Goal: Obtain resource: Download file/media

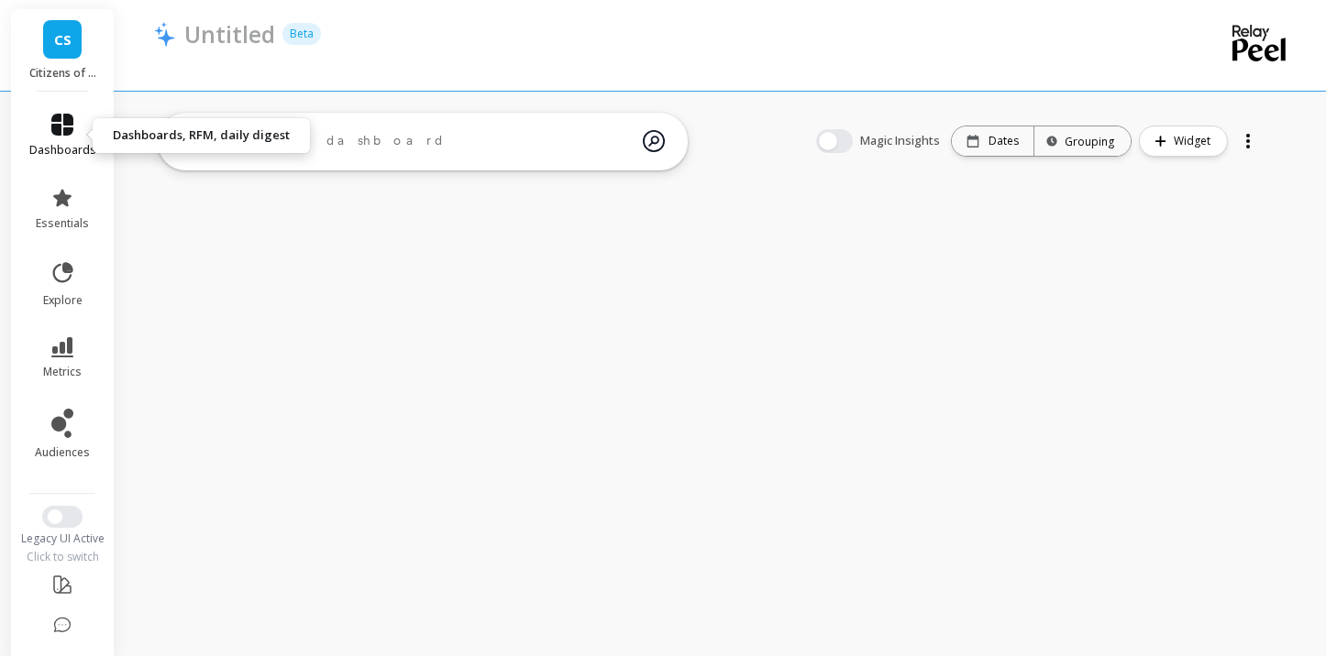
click at [62, 132] on icon at bounding box center [62, 125] width 22 height 22
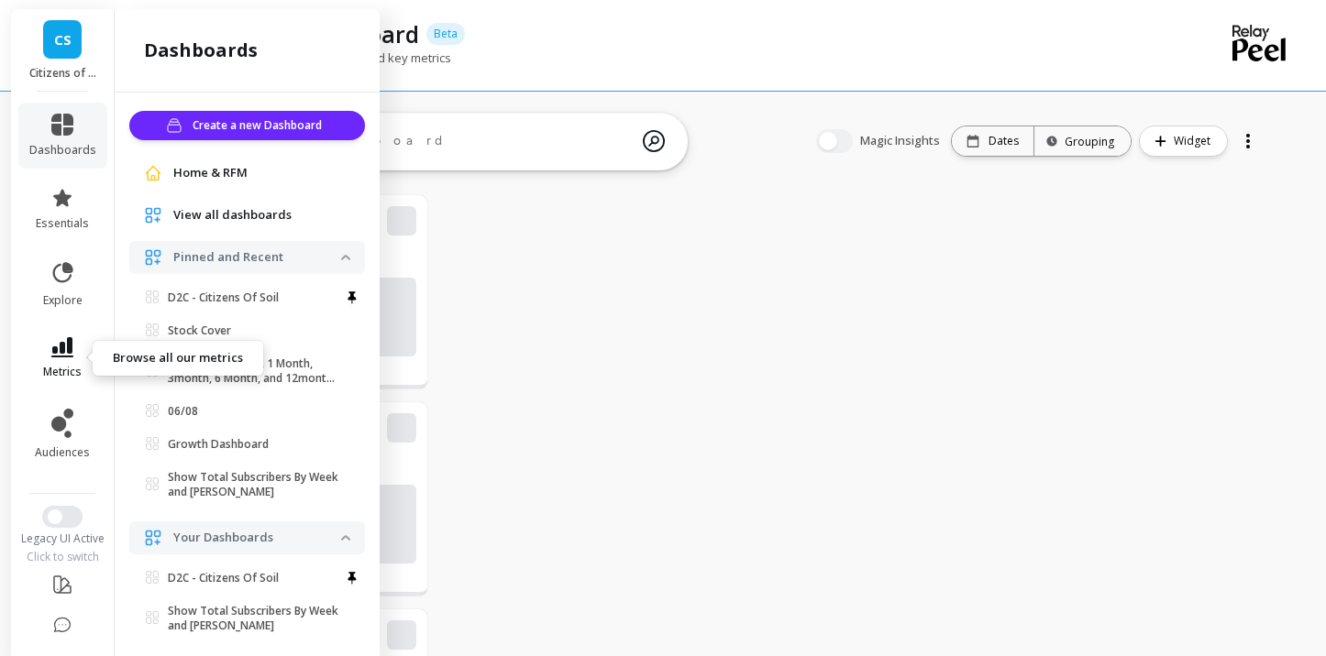
click at [66, 367] on span "metrics" at bounding box center [62, 372] width 39 height 15
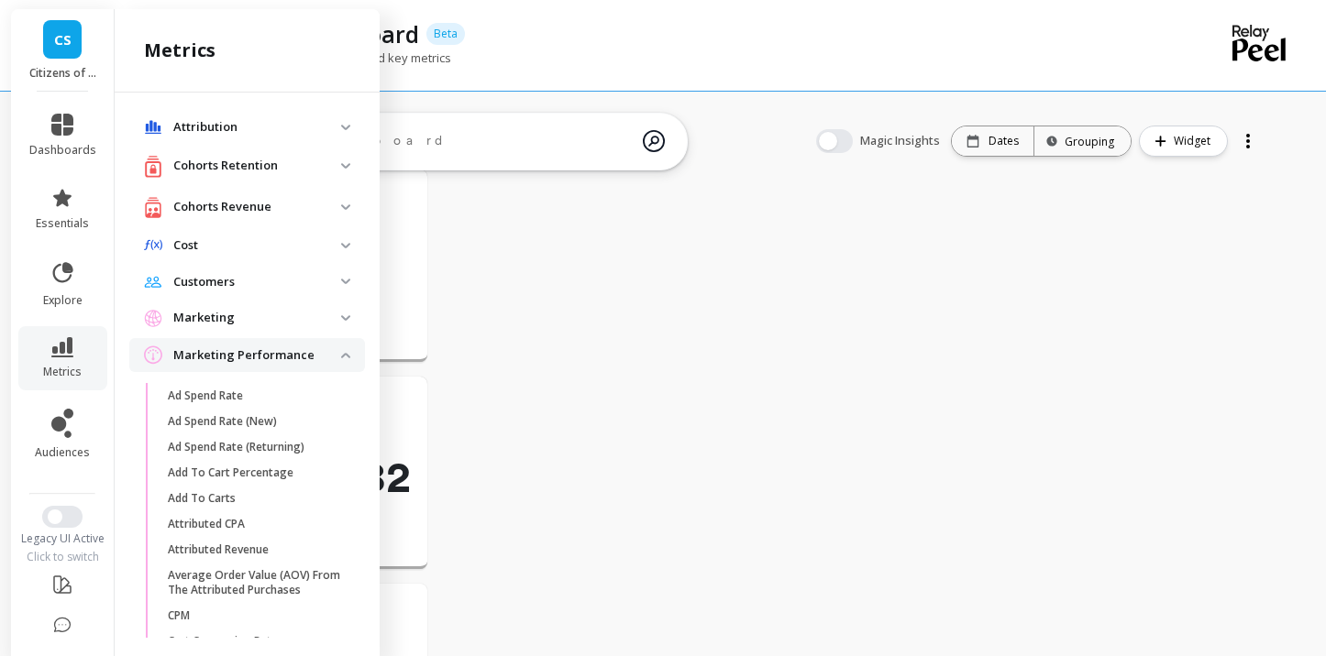
click at [234, 323] on p "Marketing" at bounding box center [257, 318] width 168 height 18
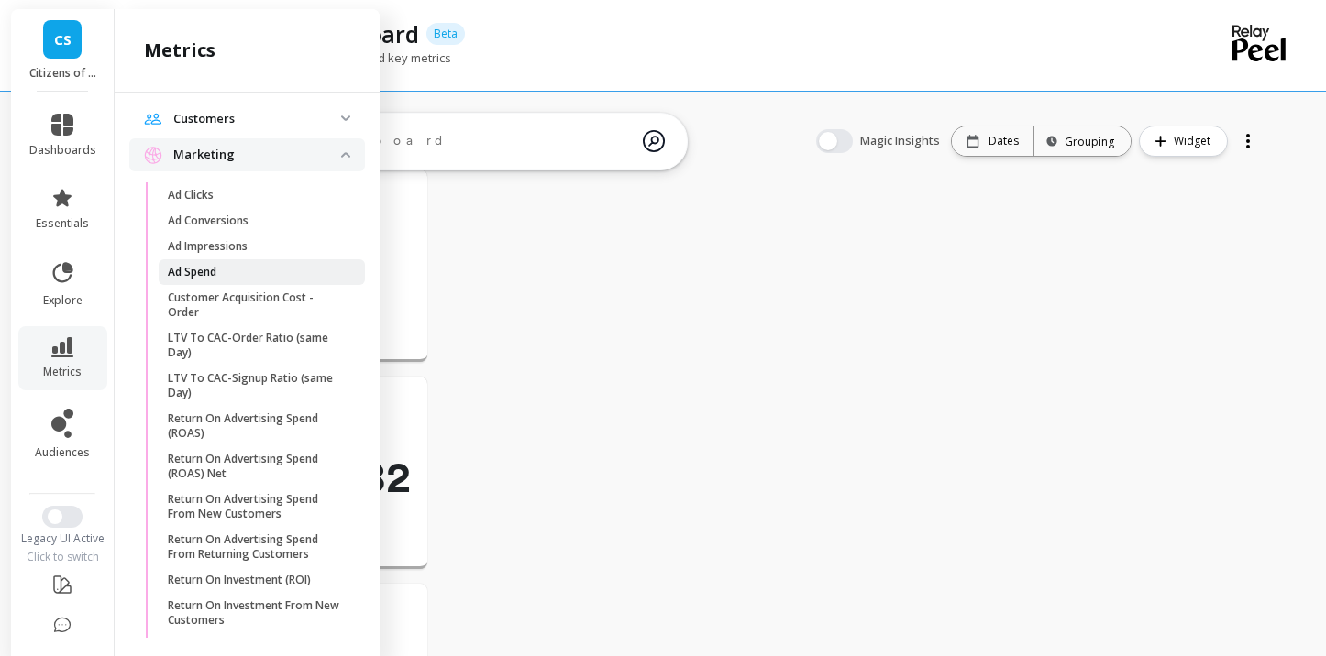
scroll to position [164, 0]
click at [251, 507] on p "Return On Advertising Spend From New Customers" at bounding box center [255, 505] width 175 height 29
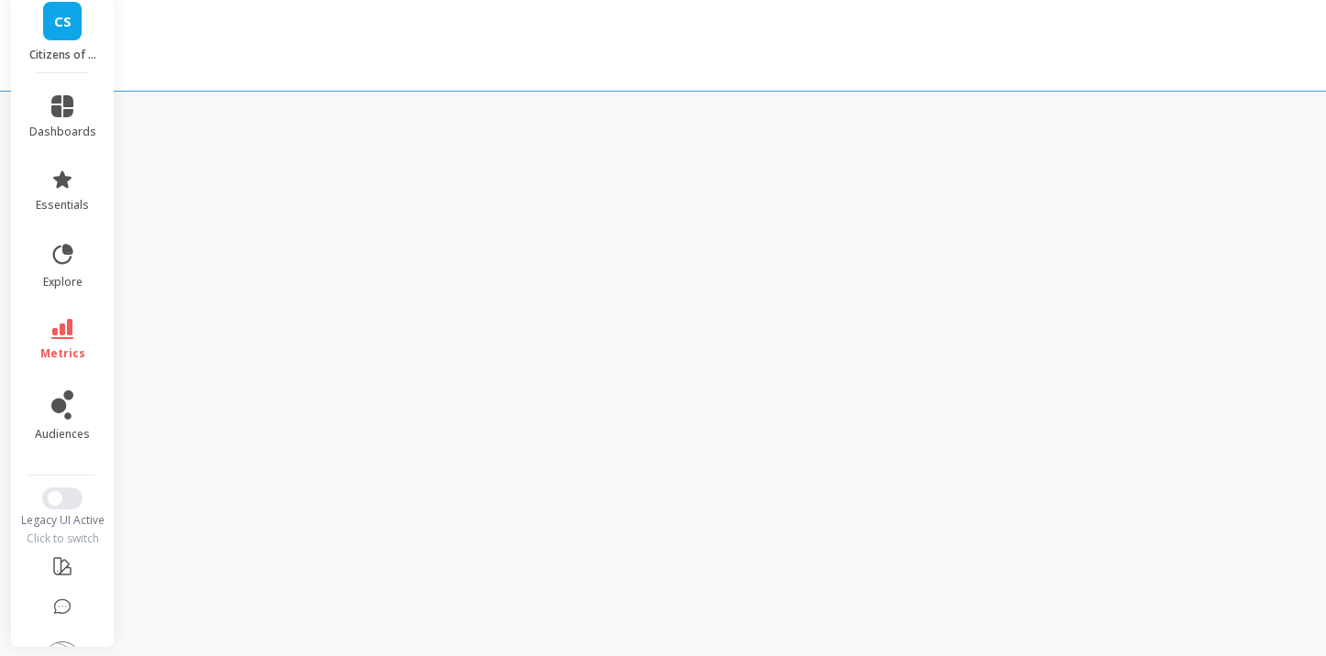
scroll to position [18, 0]
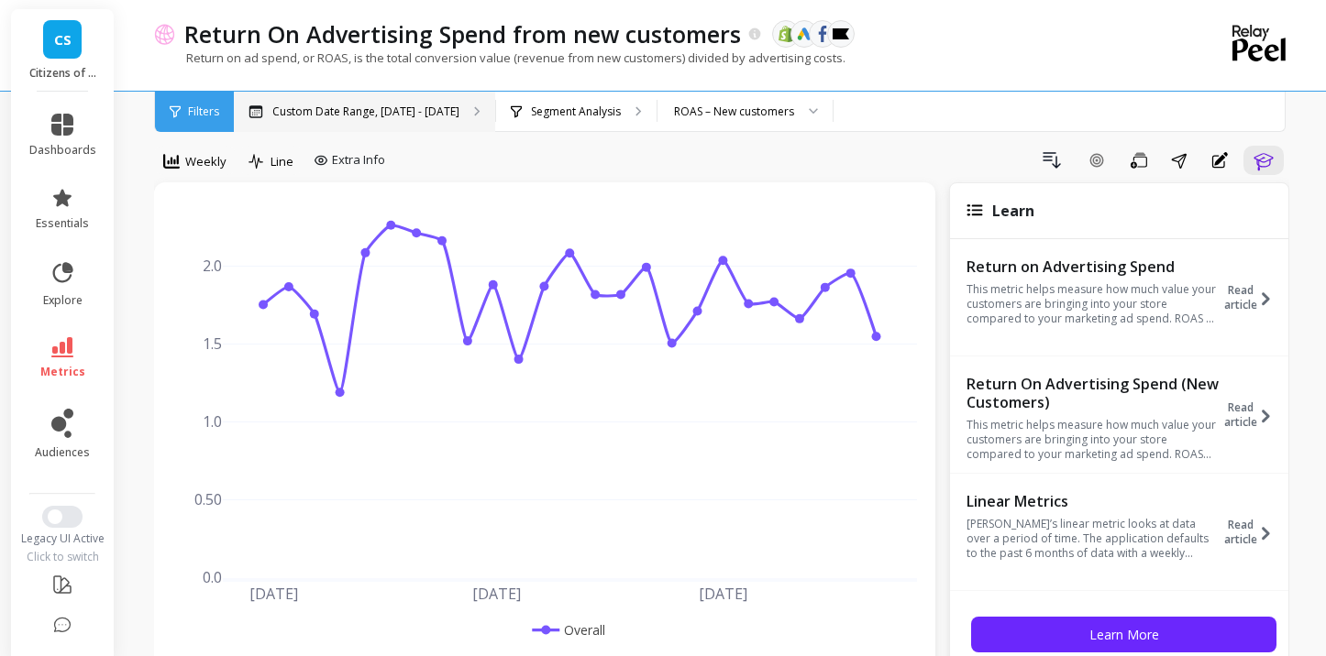
click at [382, 111] on p "Custom Date Range, [DATE] - [DATE]" at bounding box center [365, 112] width 187 height 15
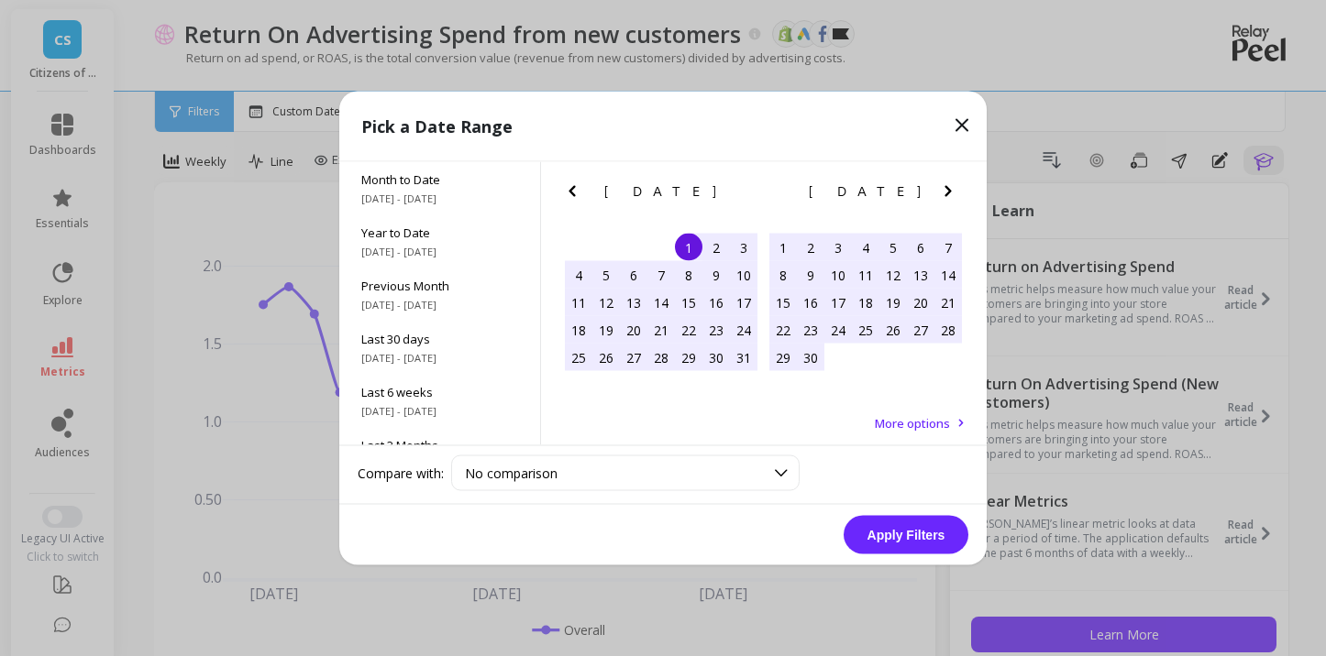
click at [568, 194] on icon "Previous Month" at bounding box center [572, 192] width 22 height 22
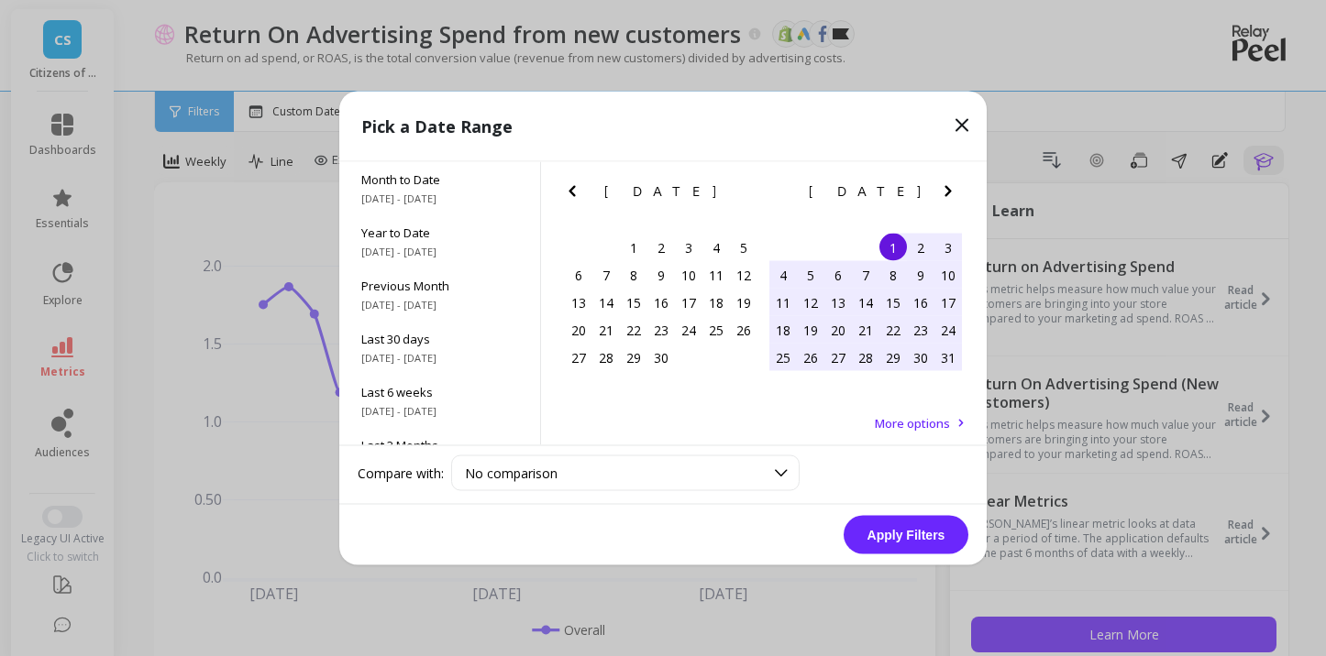
click at [568, 194] on icon "Previous Month" at bounding box center [572, 192] width 22 height 22
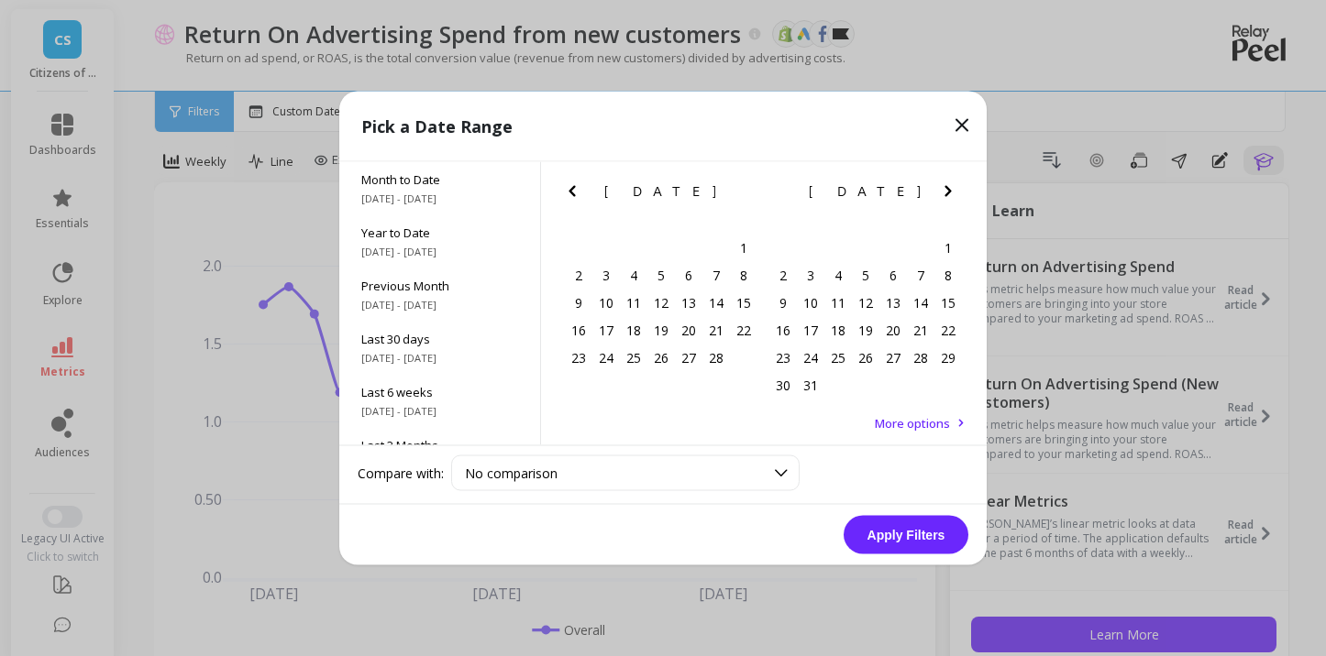
click at [568, 194] on icon "Previous Month" at bounding box center [572, 192] width 22 height 22
click at [664, 251] on div "1" at bounding box center [661, 248] width 28 height 28
click at [949, 191] on icon "Next Month" at bounding box center [947, 191] width 6 height 11
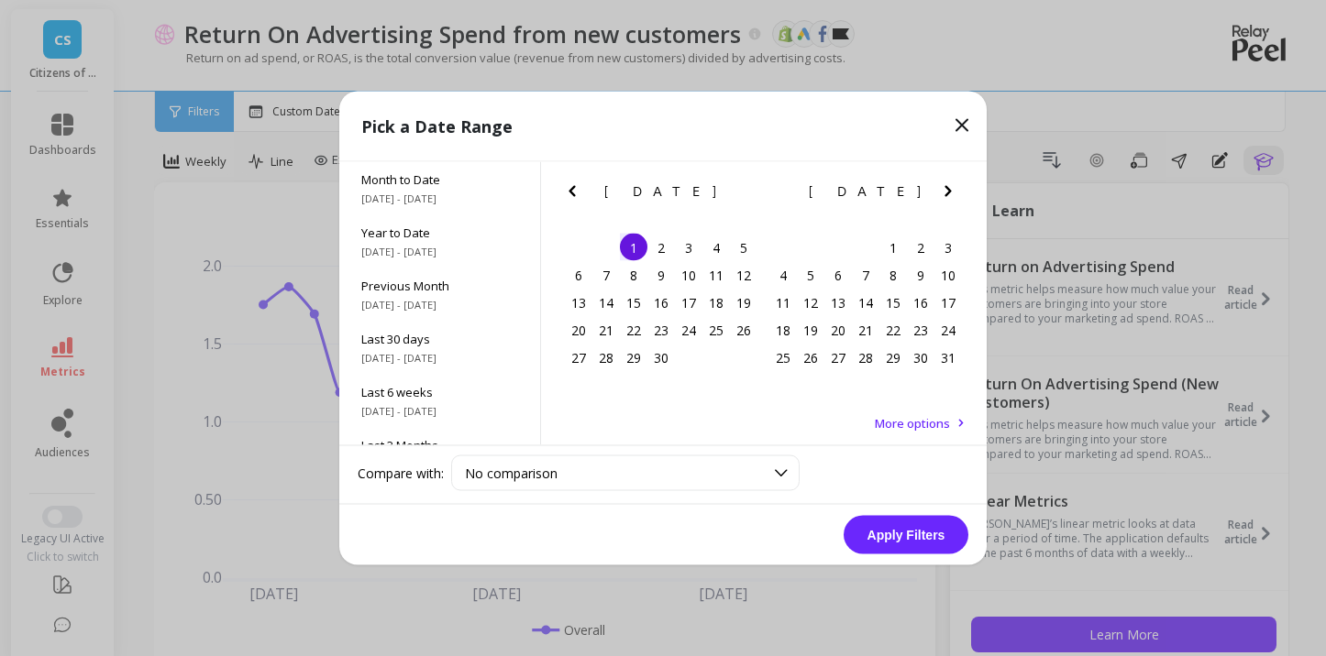
click at [949, 191] on icon "Next Month" at bounding box center [947, 191] width 6 height 11
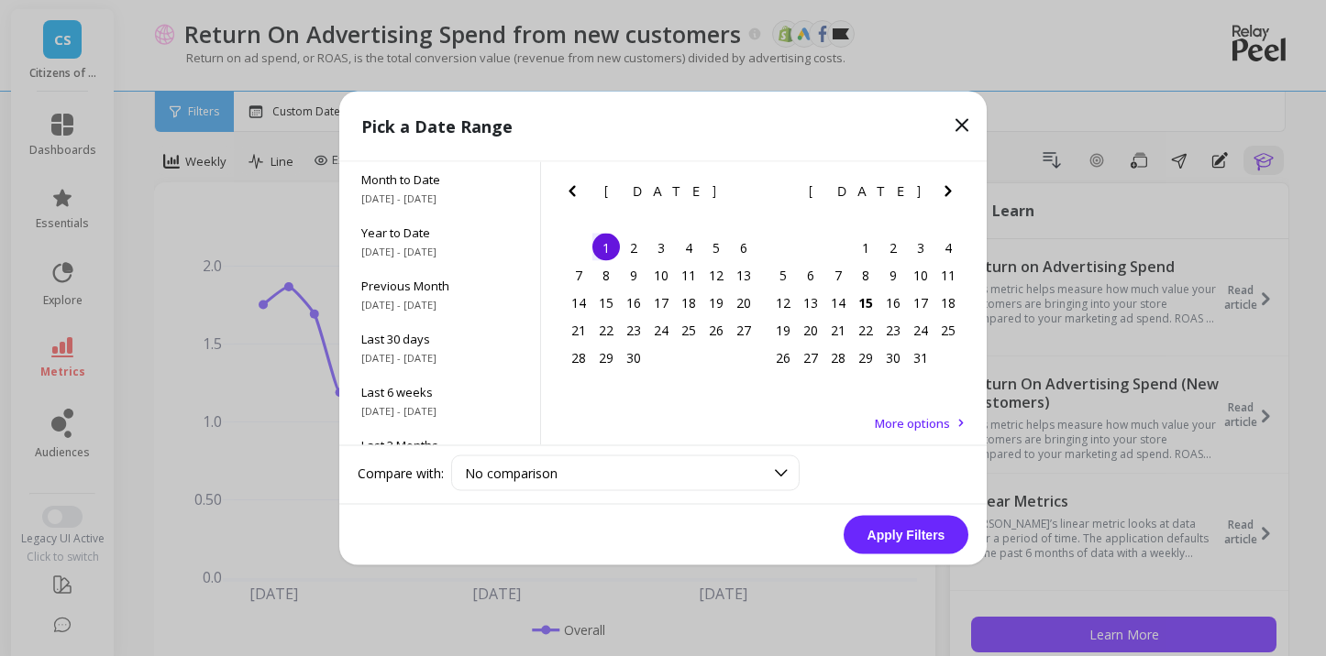
click at [583, 191] on button "Previous Month" at bounding box center [575, 195] width 29 height 29
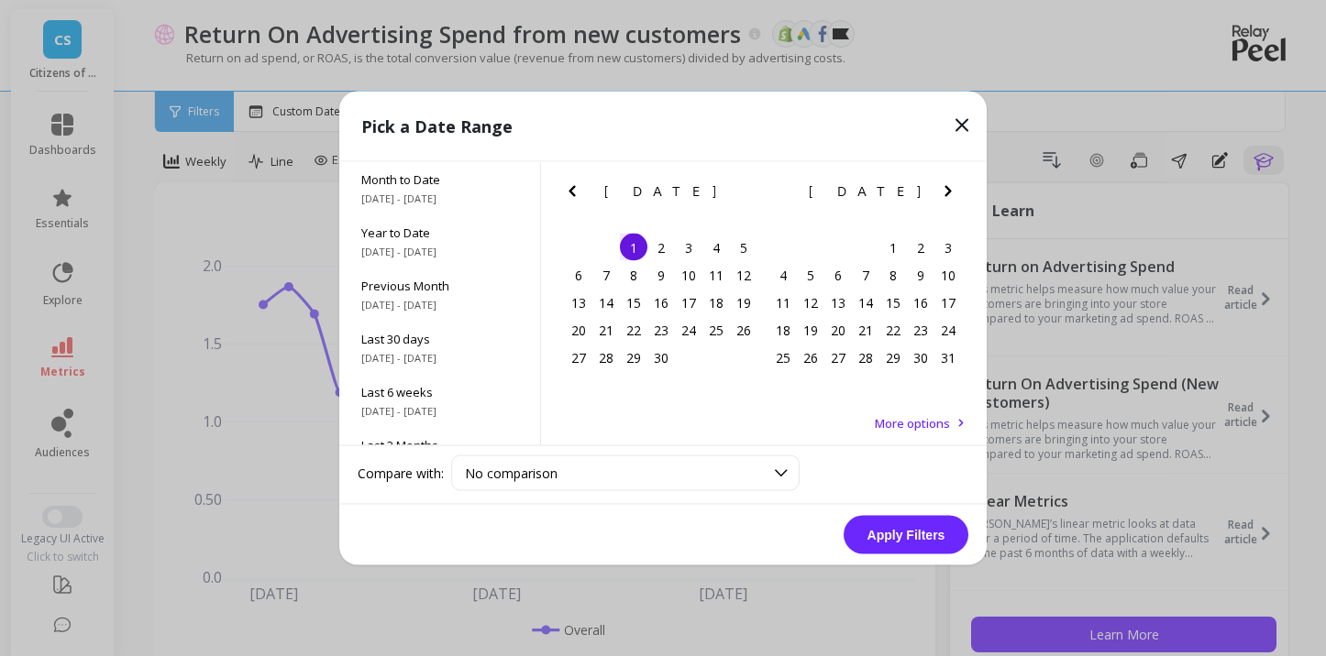
click at [583, 191] on button "Previous Month" at bounding box center [575, 195] width 29 height 29
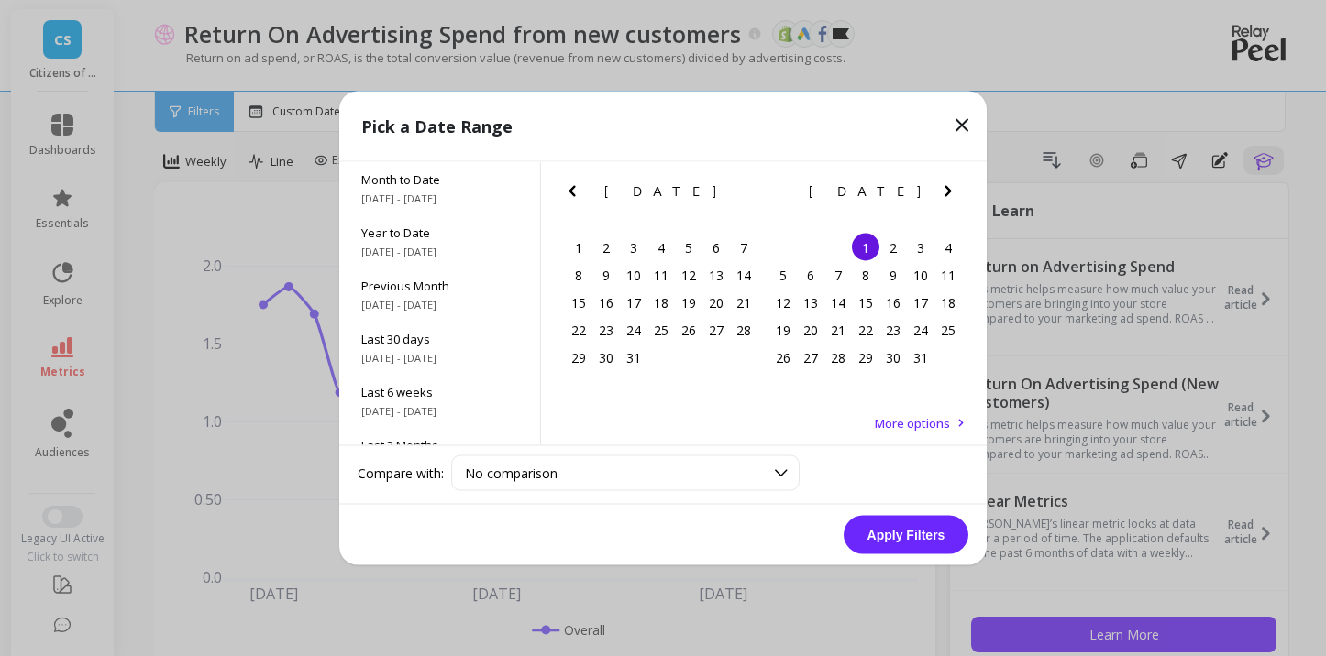
click at [583, 191] on button "Previous Month" at bounding box center [575, 195] width 29 height 29
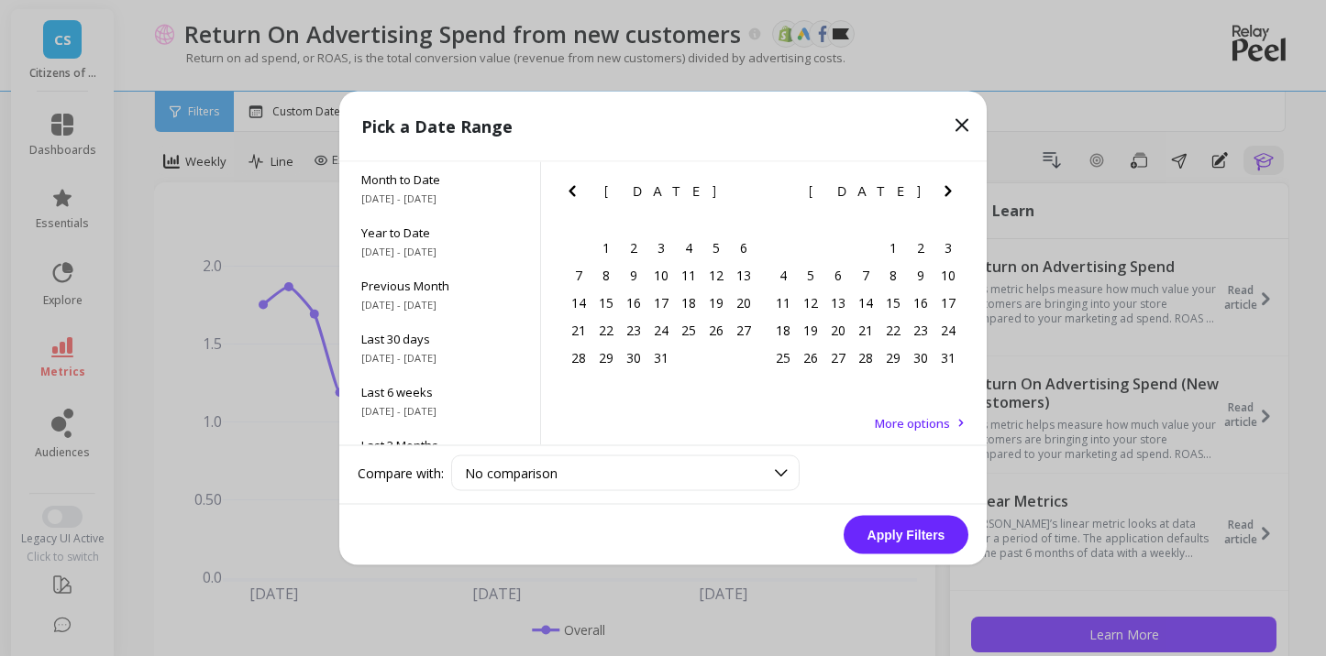
click at [583, 191] on button "Previous Month" at bounding box center [575, 195] width 29 height 29
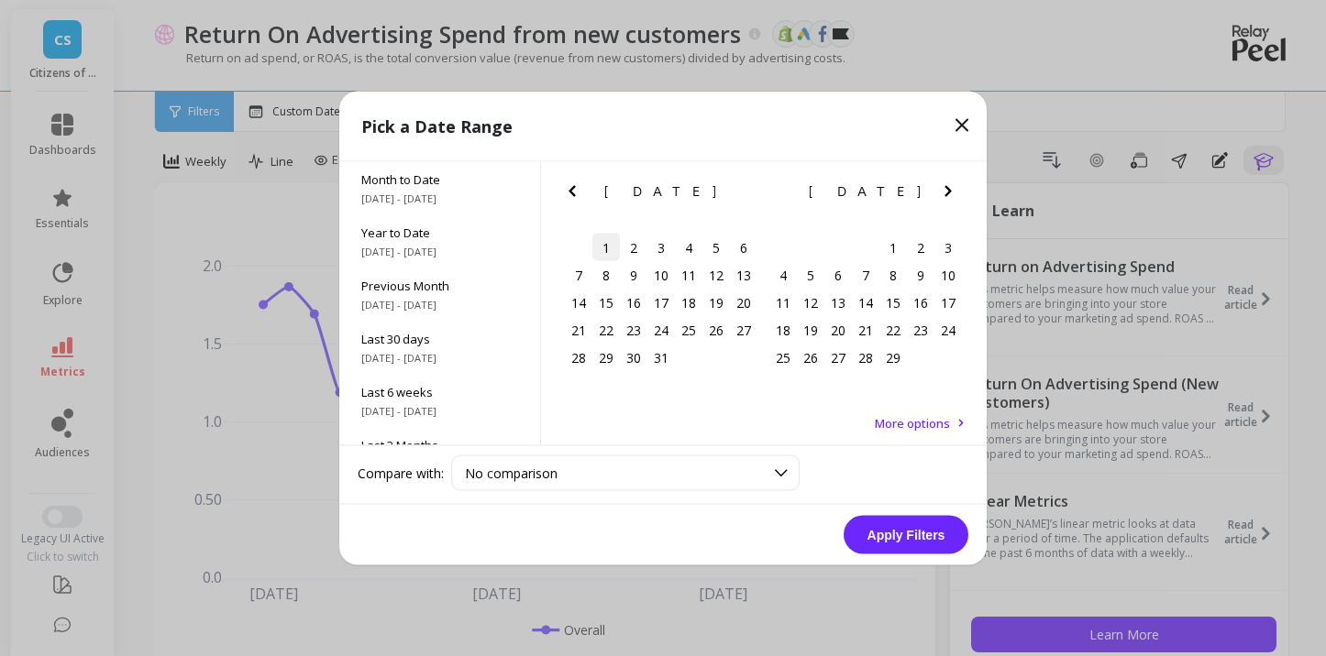
click at [612, 242] on div "1" at bounding box center [606, 248] width 28 height 28
click at [945, 188] on icon "Next Month" at bounding box center [948, 192] width 22 height 22
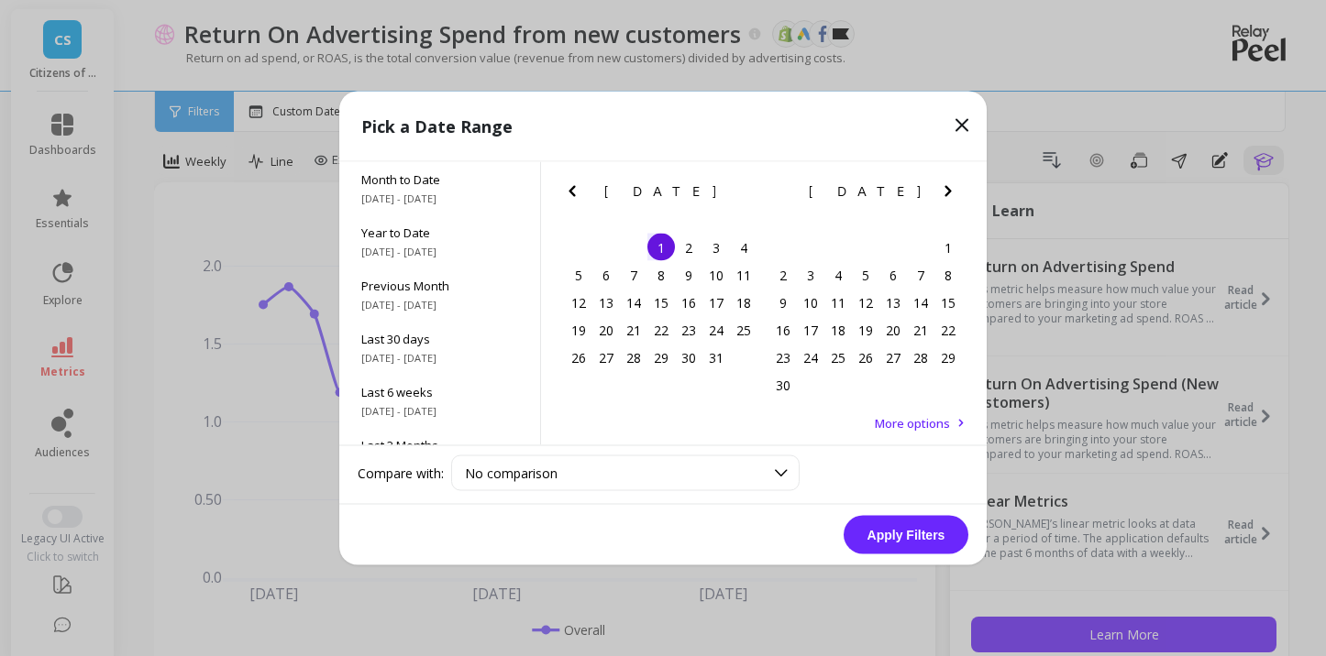
click at [945, 188] on icon "Next Month" at bounding box center [948, 192] width 22 height 22
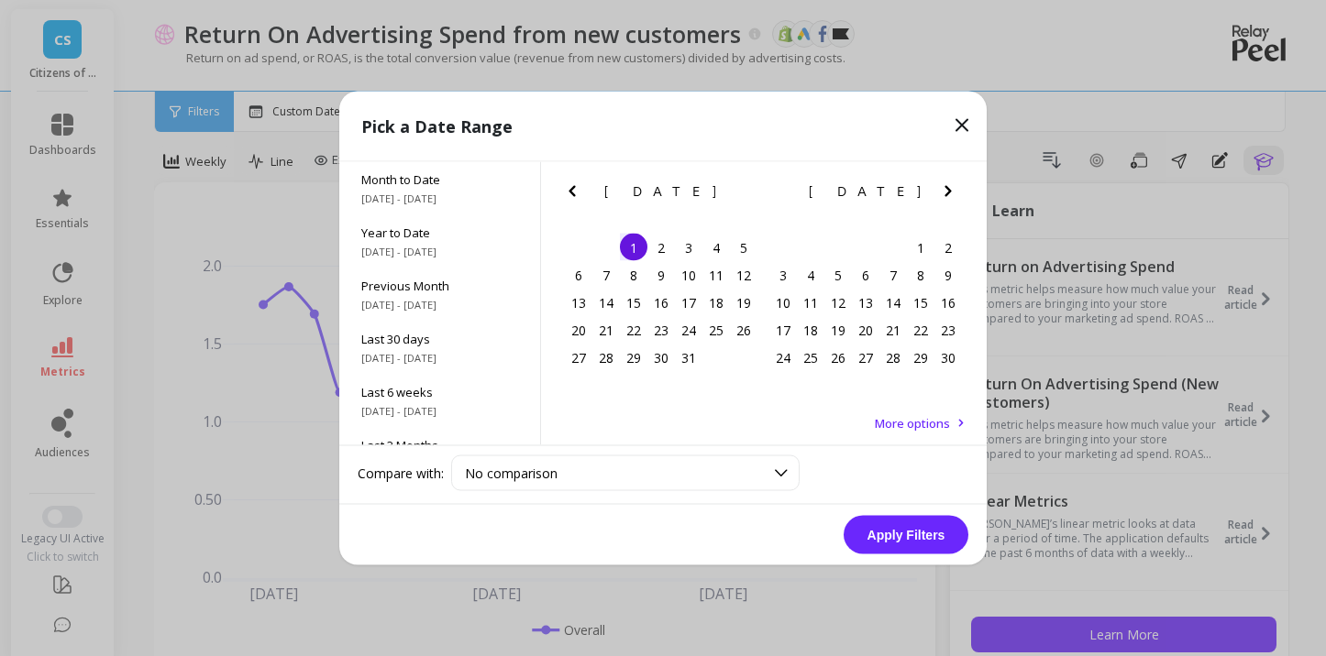
click at [945, 188] on icon "Next Month" at bounding box center [948, 192] width 22 height 22
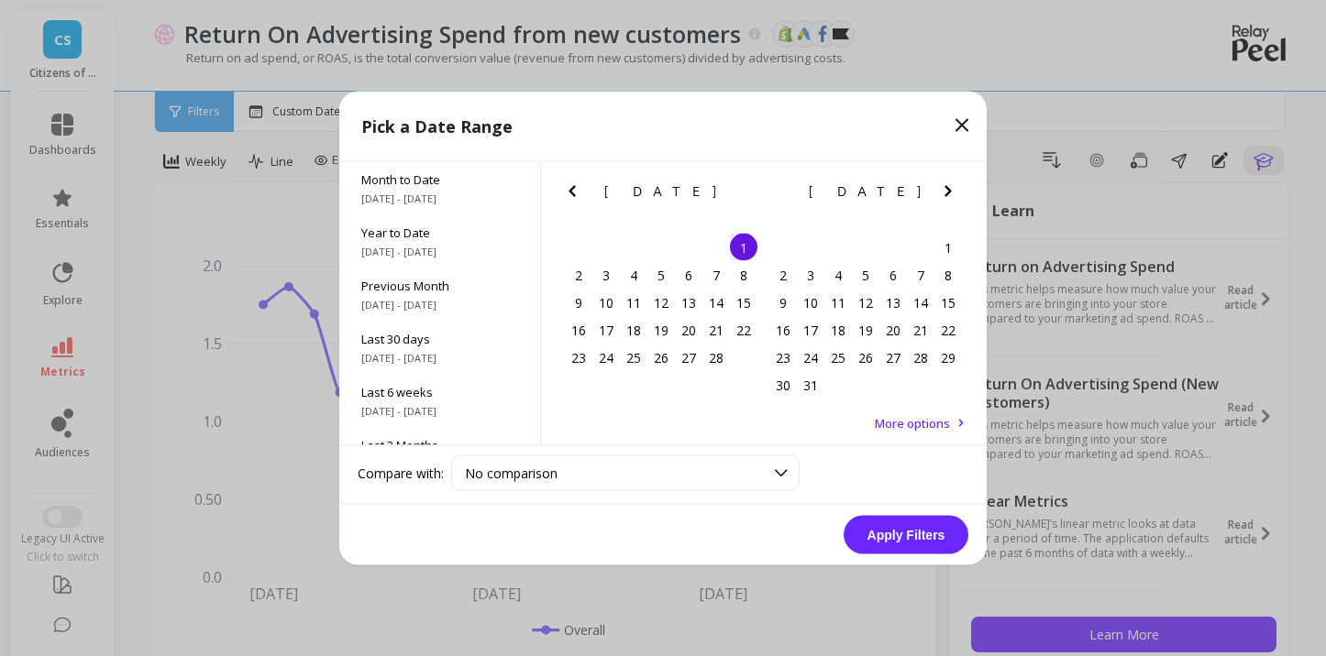
click at [945, 188] on icon "Next Month" at bounding box center [948, 192] width 22 height 22
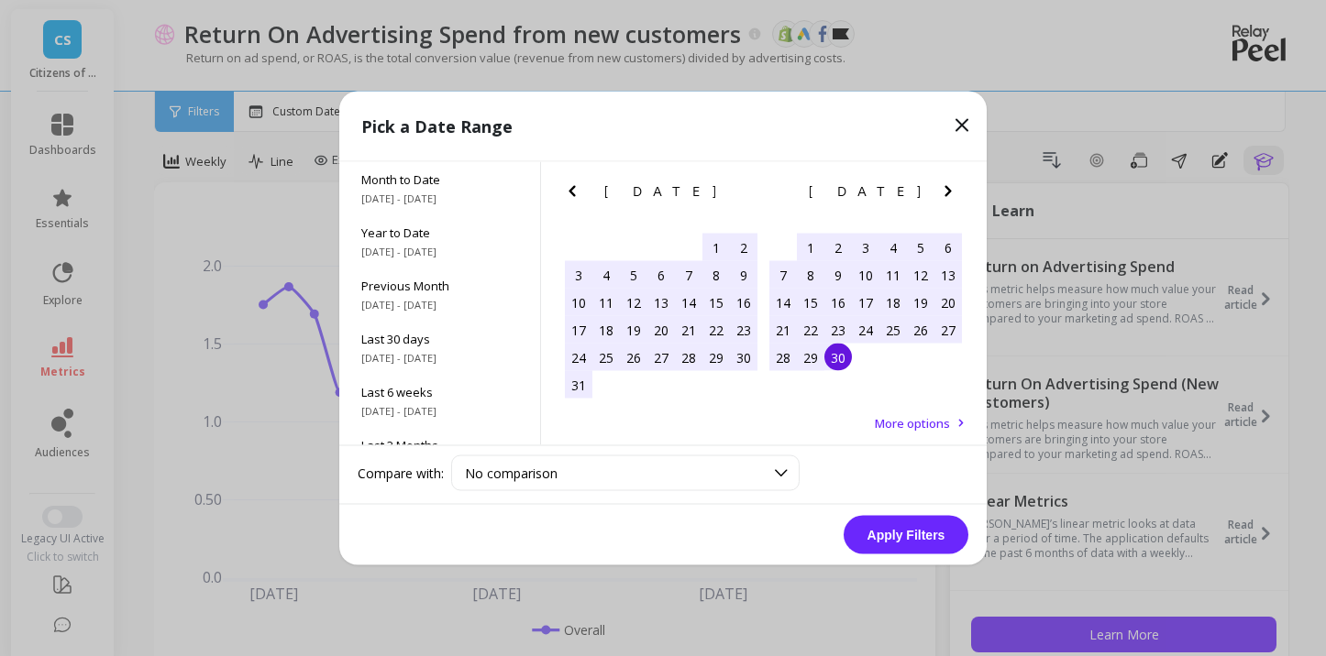
click at [837, 352] on div "30" at bounding box center [838, 358] width 28 height 28
click at [895, 539] on button "Apply Filters" at bounding box center [905, 535] width 125 height 39
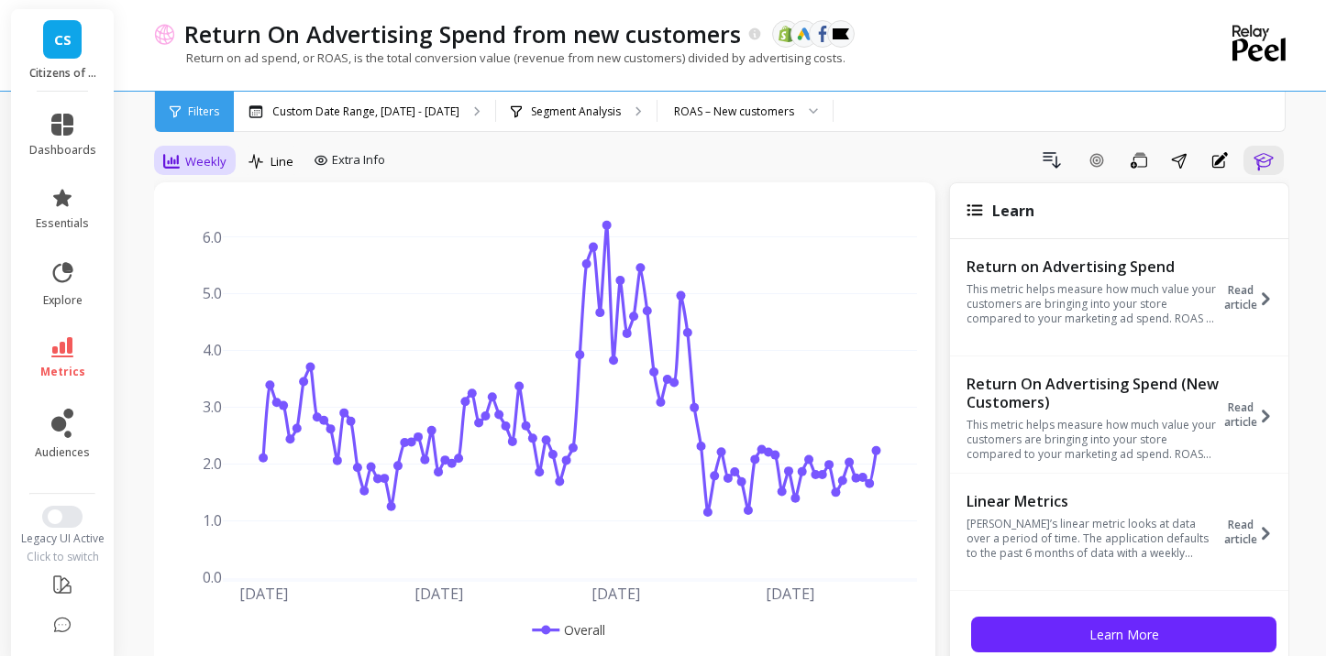
click at [198, 173] on div "Weekly" at bounding box center [195, 161] width 74 height 31
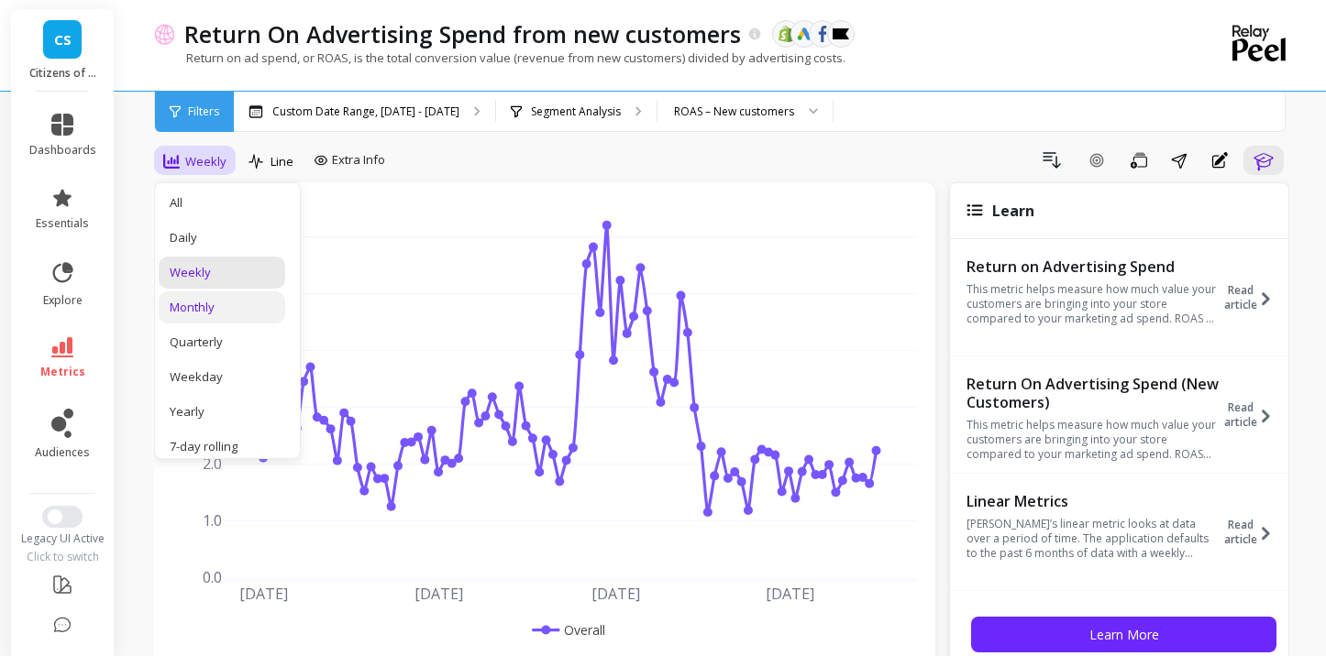
click at [202, 302] on div "Monthly" at bounding box center [222, 307] width 105 height 17
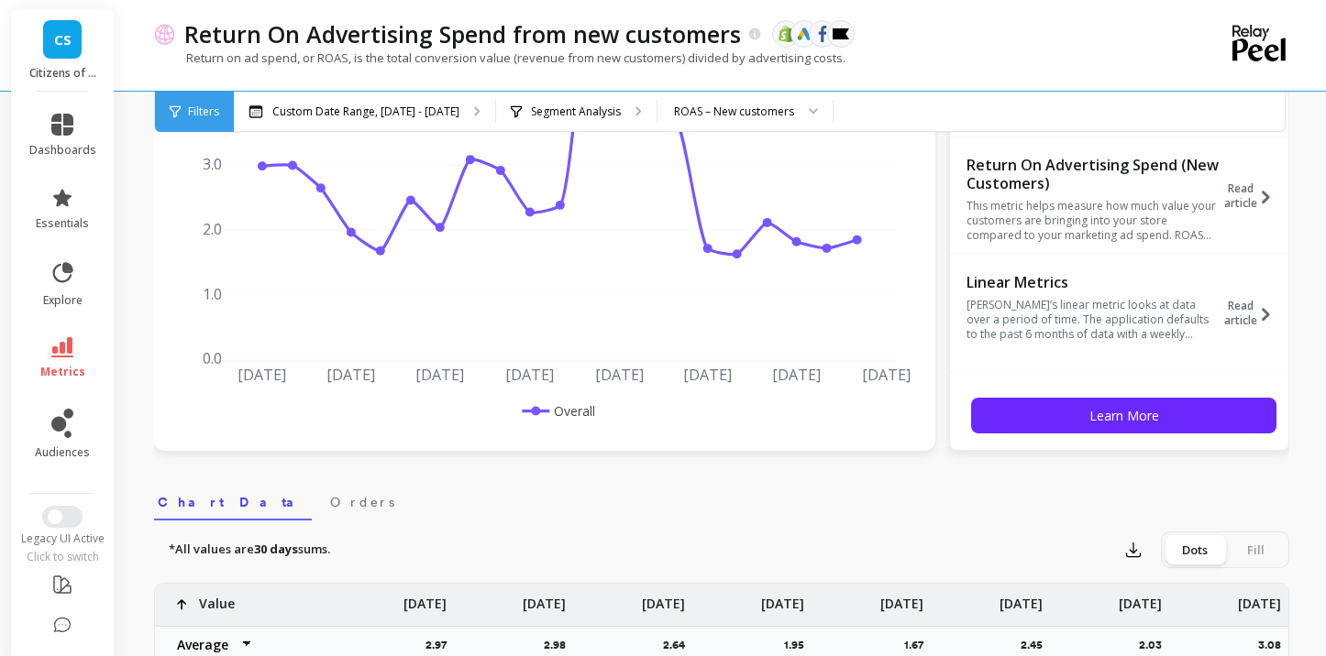
scroll to position [236, 0]
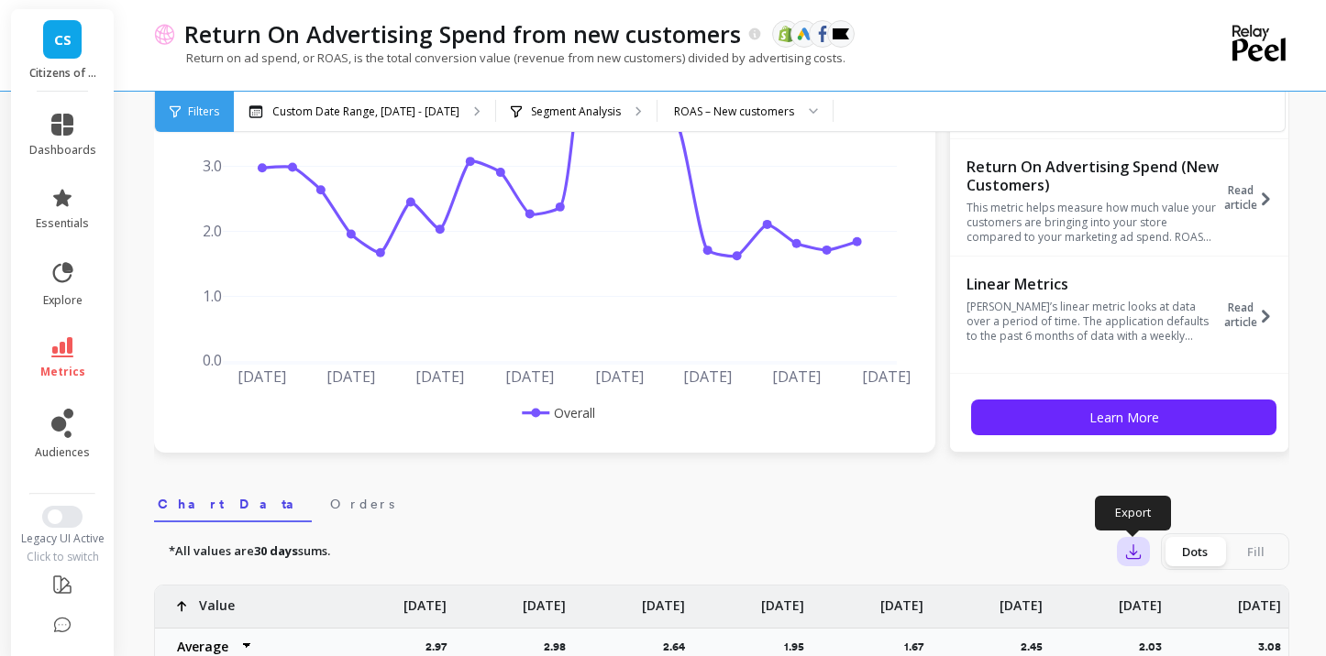
click at [1136, 556] on icon "button" at bounding box center [1133, 552] width 18 height 18
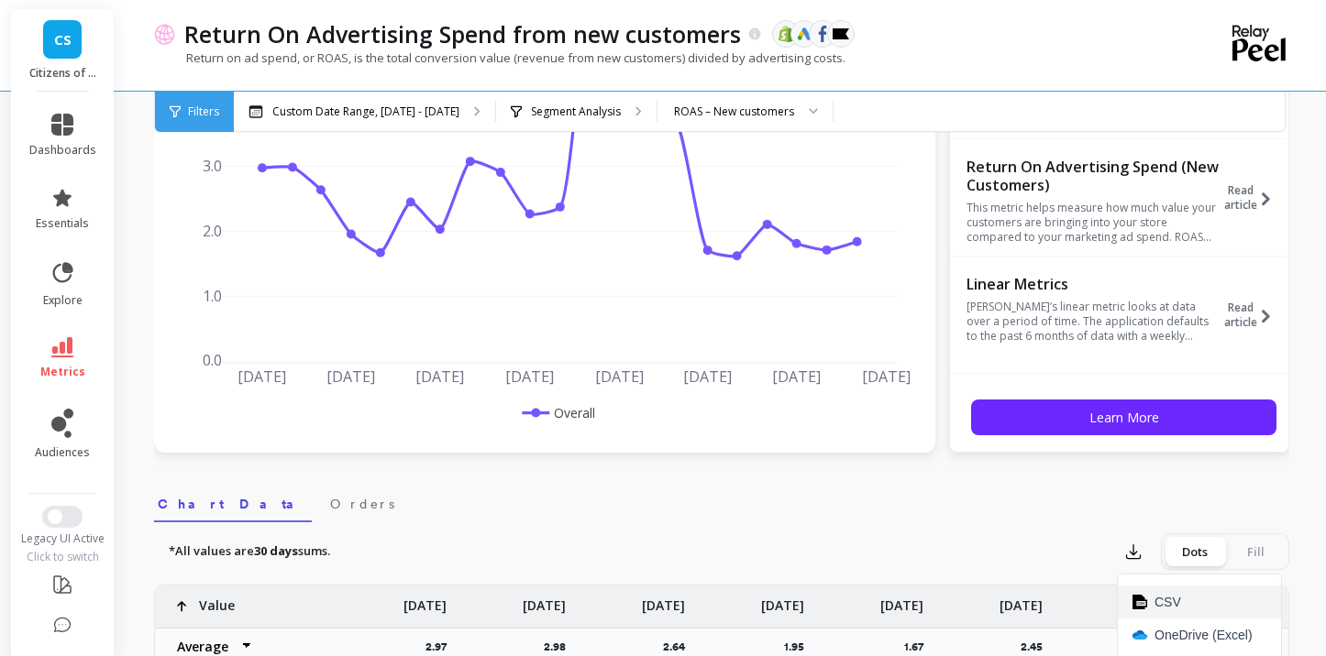
click at [1163, 600] on span "CSV" at bounding box center [1167, 602] width 27 height 18
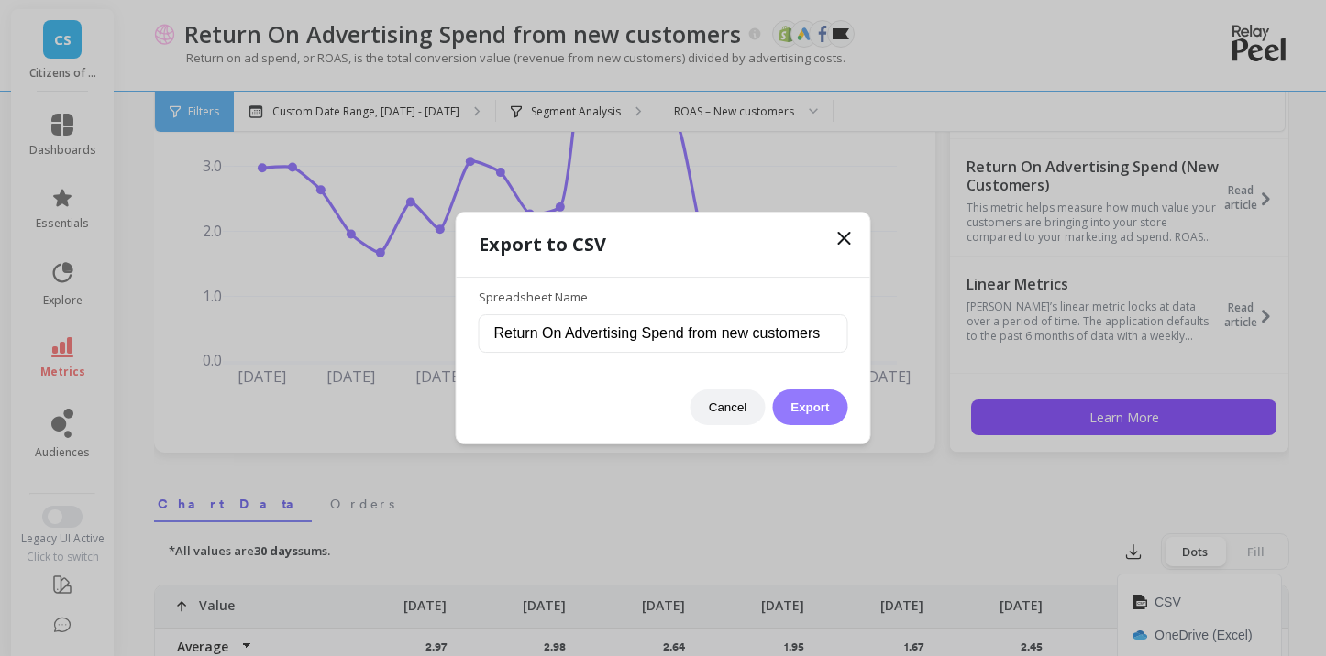
click at [820, 404] on button "Export" at bounding box center [809, 408] width 75 height 36
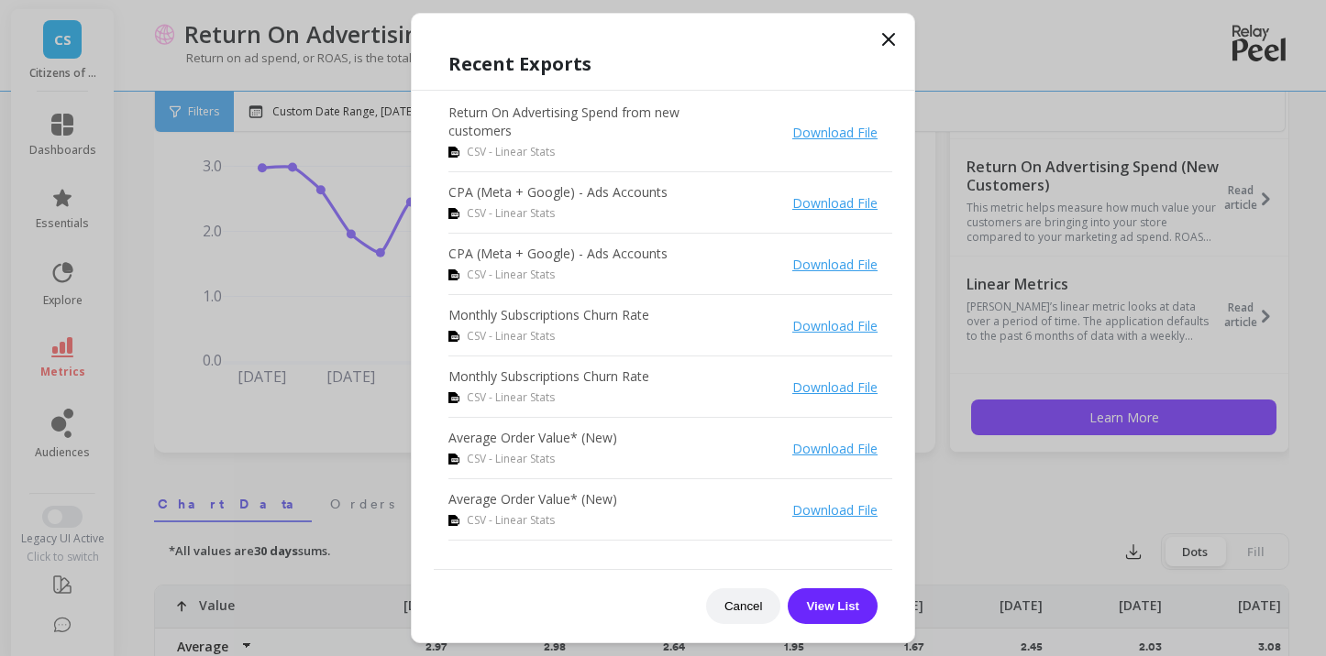
click at [891, 43] on icon at bounding box center [888, 39] width 11 height 11
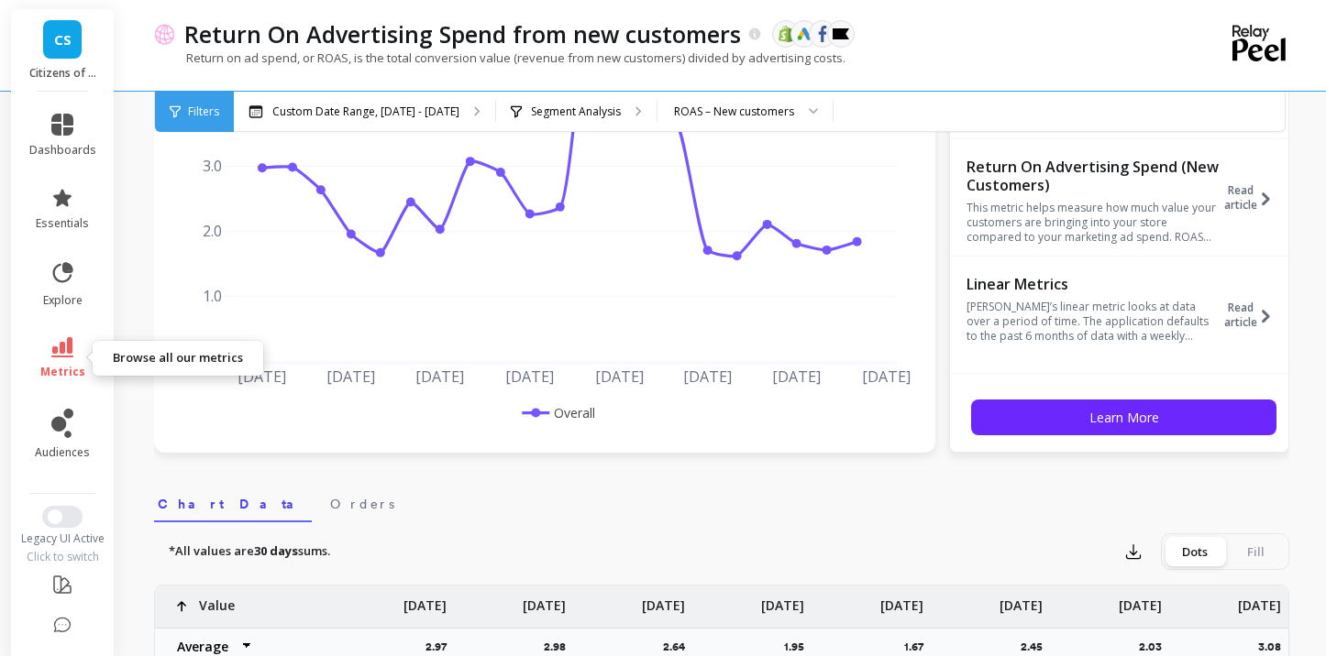
click at [59, 359] on link "metrics" at bounding box center [62, 358] width 67 height 42
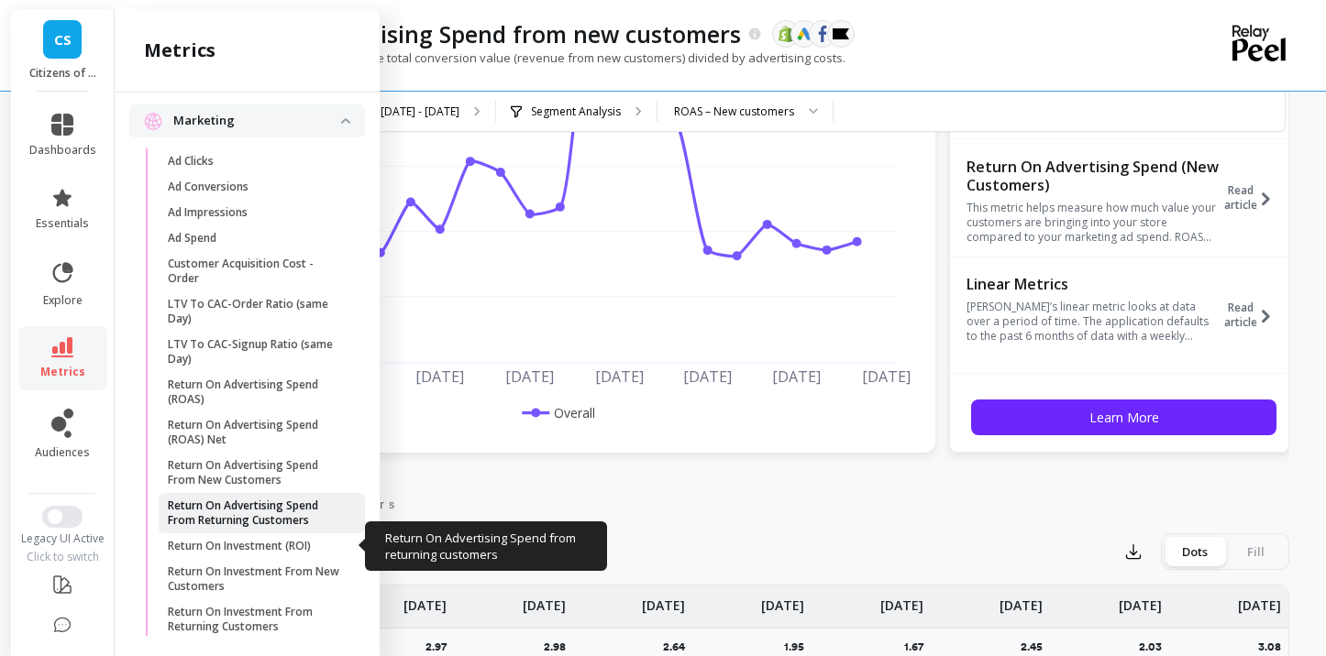
scroll to position [205, 0]
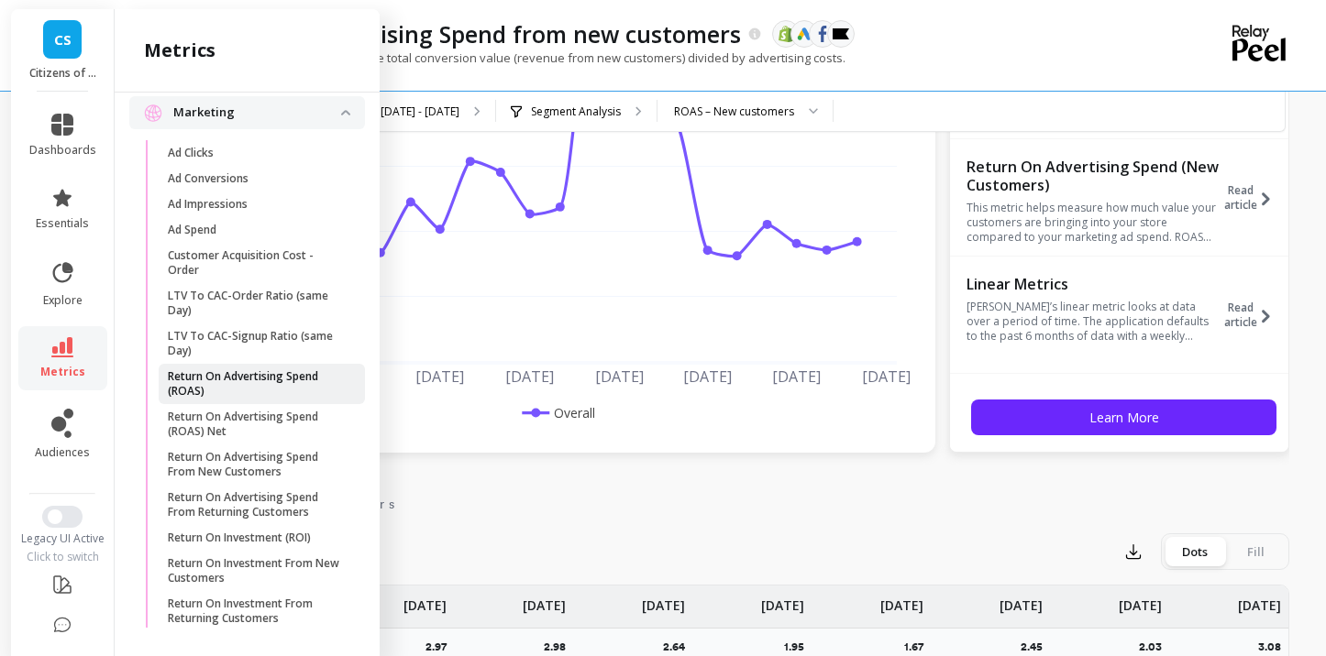
click at [246, 379] on p "Return On Advertising Spend (ROAS)" at bounding box center [255, 383] width 175 height 29
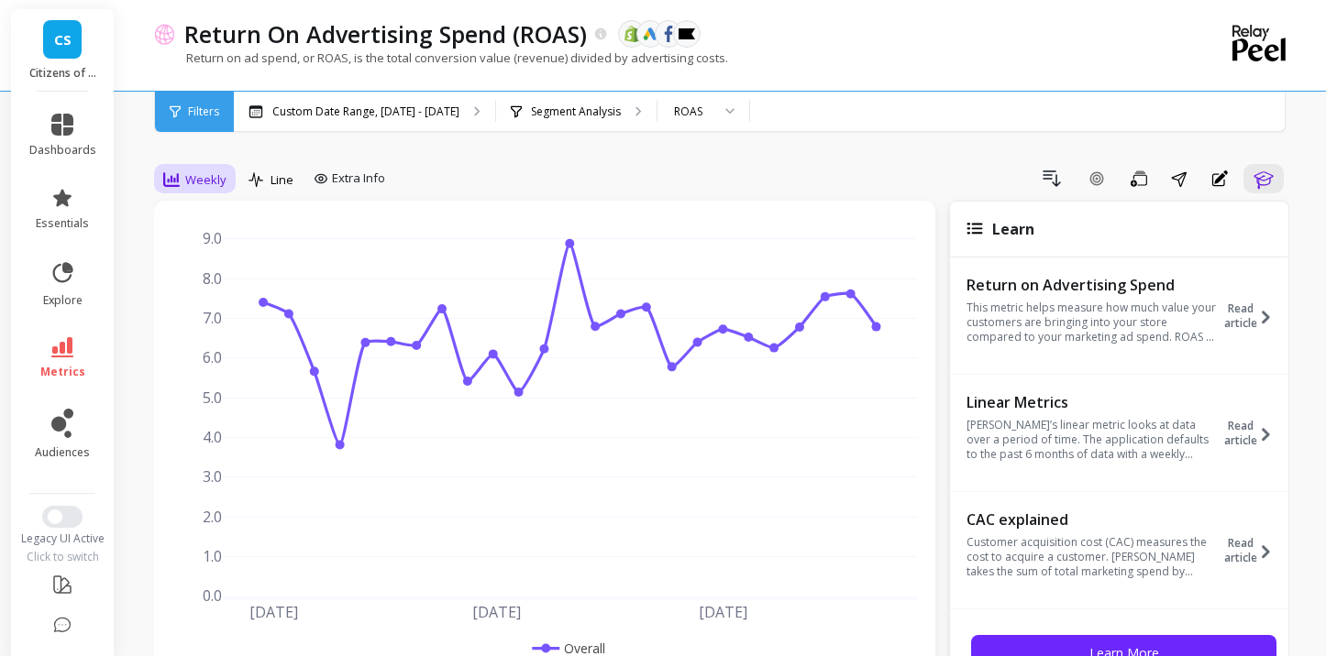
click at [210, 171] on span "Weekly" at bounding box center [205, 179] width 41 height 17
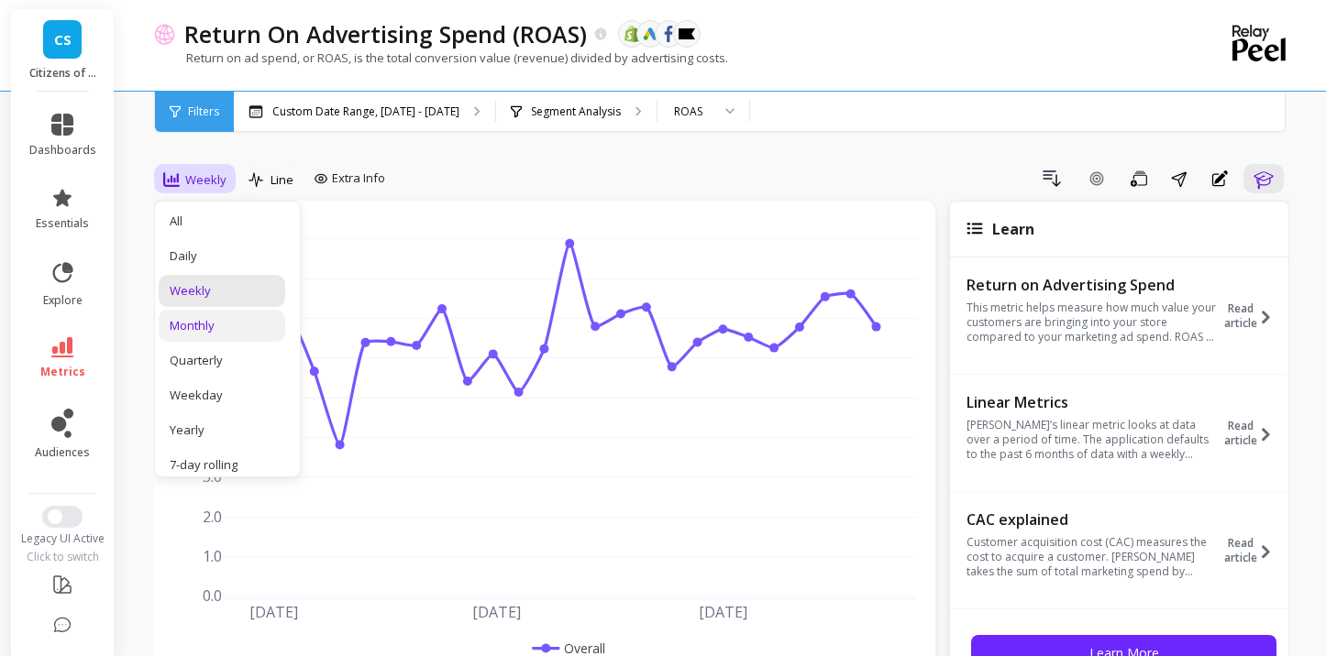
click at [227, 322] on div "Monthly" at bounding box center [222, 325] width 105 height 17
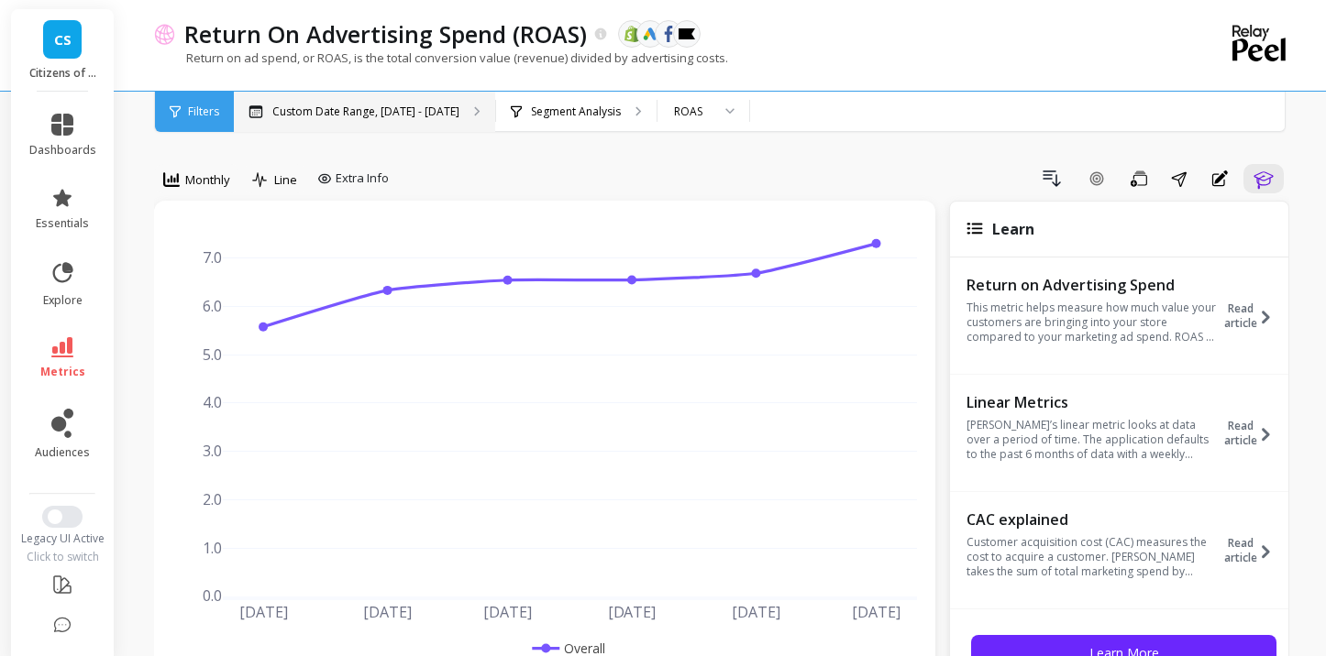
click at [348, 105] on p "Custom Date Range, [DATE] - [DATE]" at bounding box center [365, 112] width 187 height 15
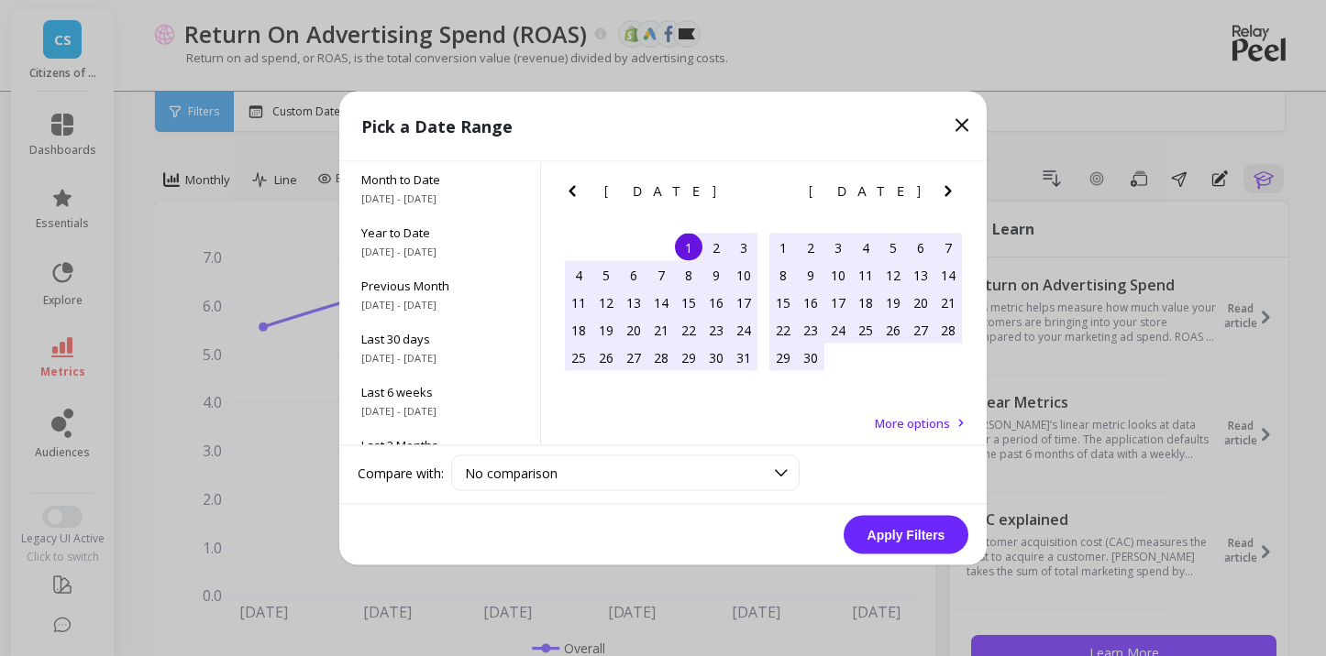
click at [577, 201] on icon "Previous Month" at bounding box center [572, 192] width 22 height 22
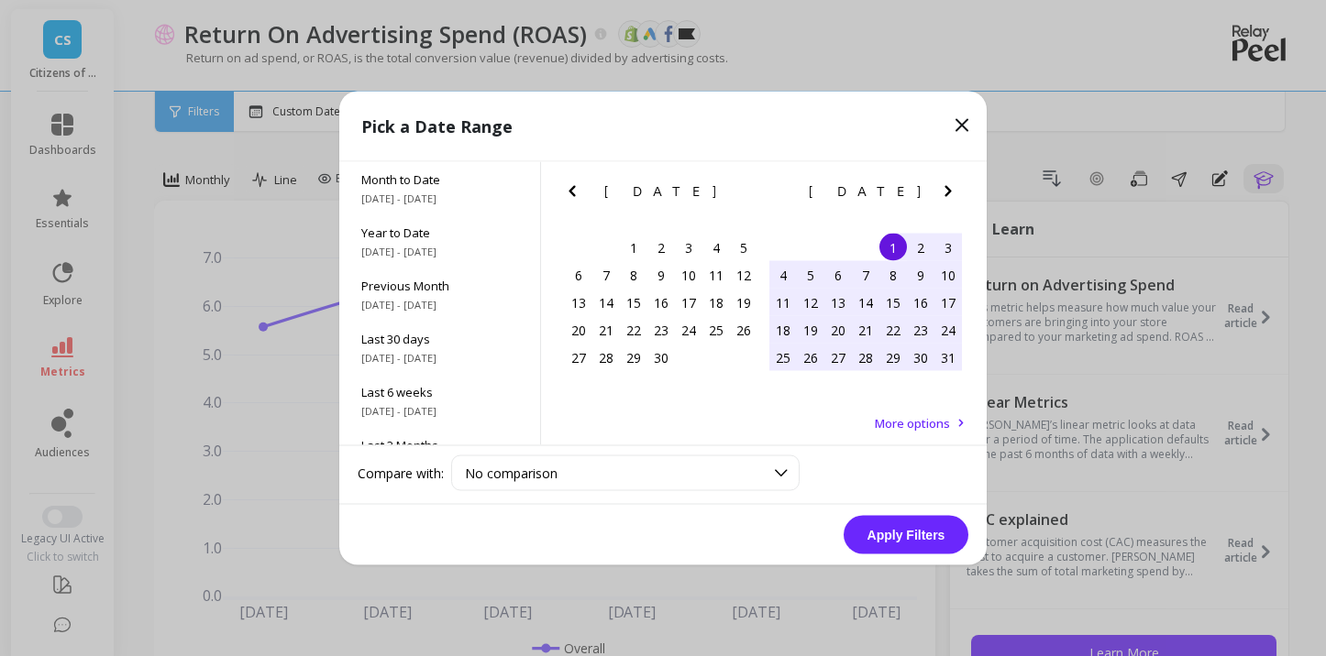
click at [577, 201] on icon "Previous Month" at bounding box center [572, 192] width 22 height 22
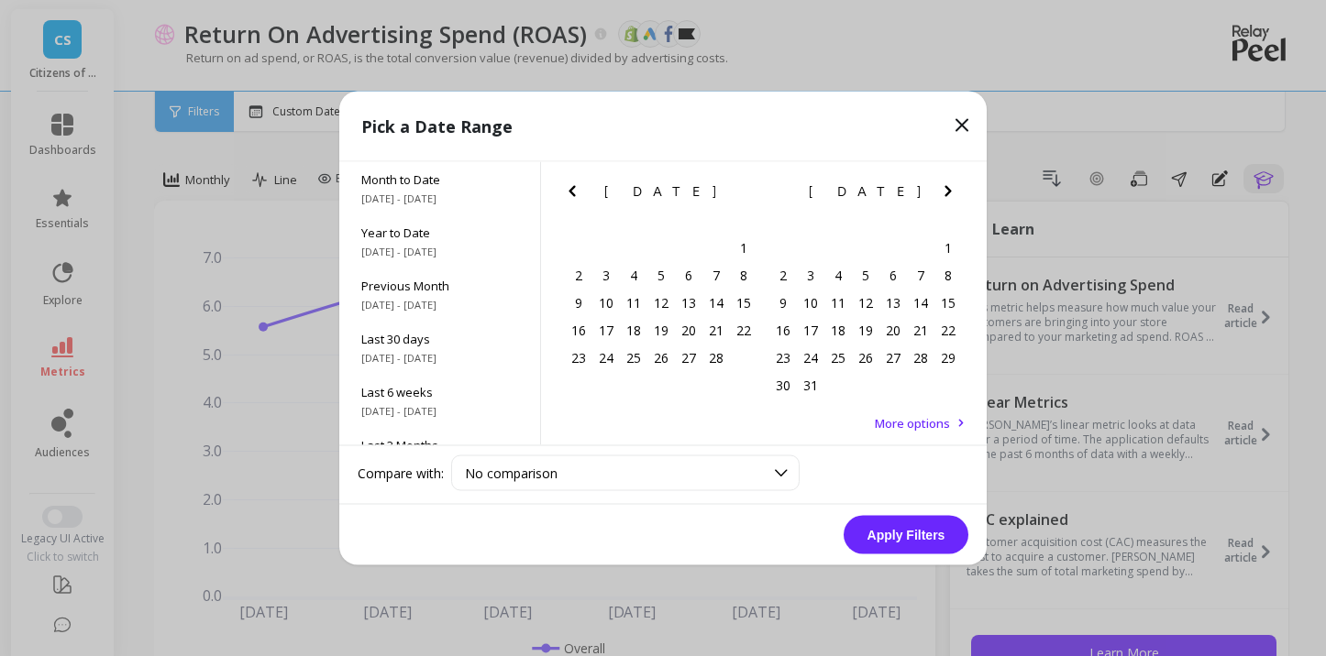
click at [577, 201] on icon "Previous Month" at bounding box center [572, 192] width 22 height 22
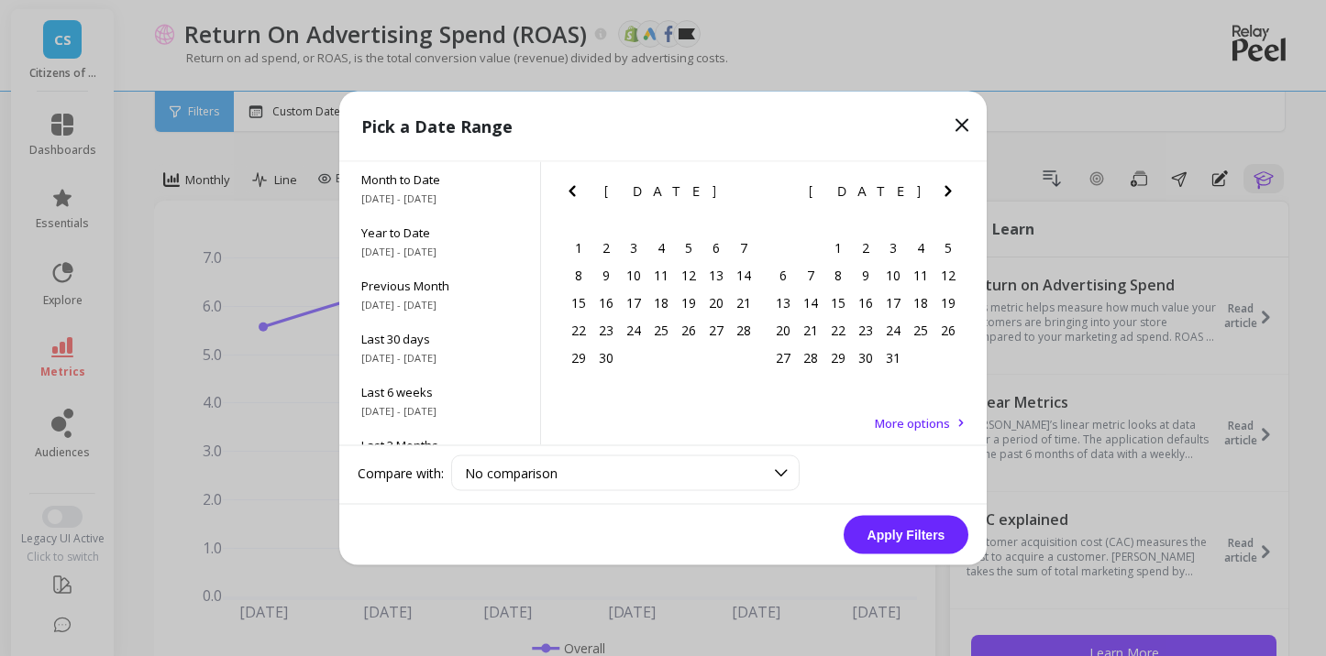
click at [577, 201] on icon "Previous Month" at bounding box center [572, 192] width 22 height 22
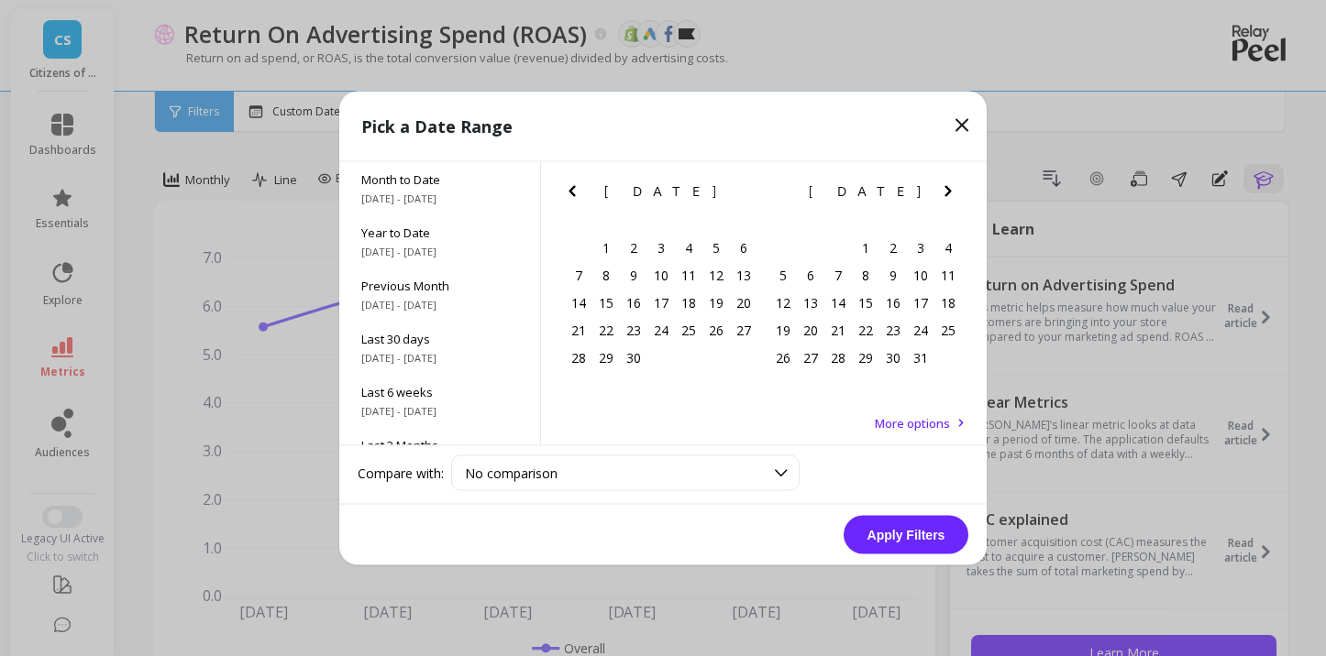
click at [577, 201] on icon "Previous Month" at bounding box center [572, 192] width 22 height 22
click at [804, 248] on div "1" at bounding box center [811, 248] width 28 height 28
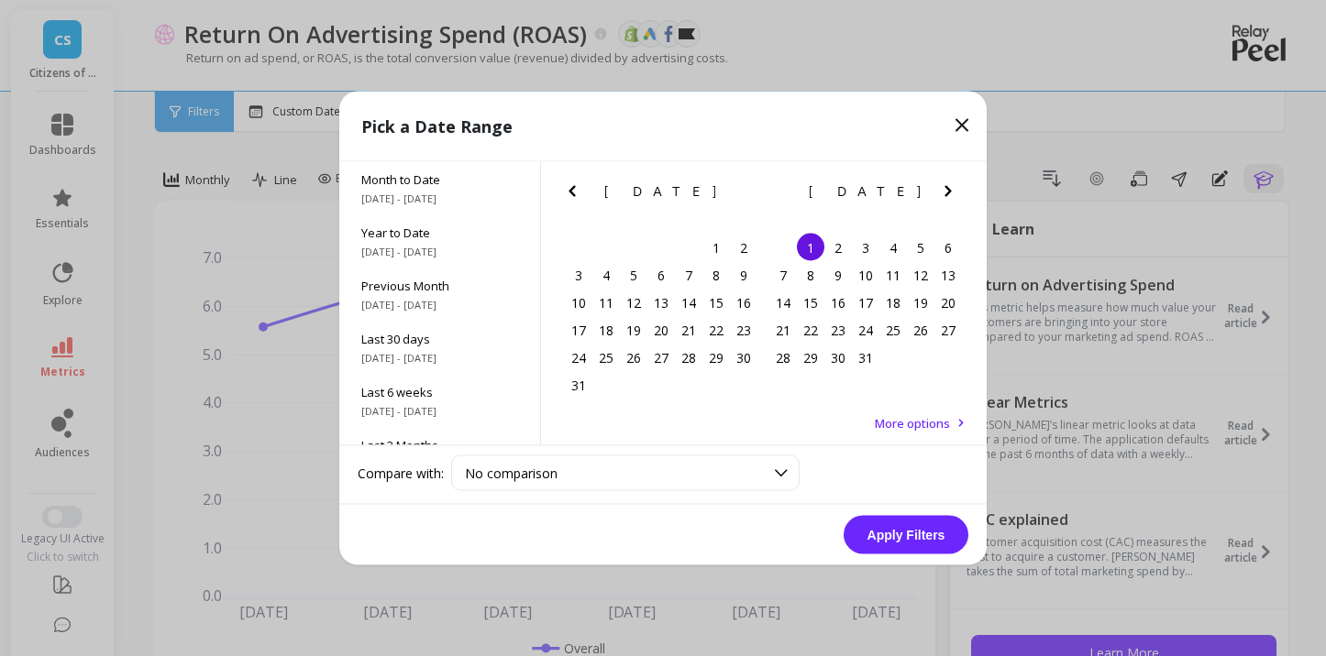
click at [951, 184] on icon "Next Month" at bounding box center [948, 192] width 22 height 22
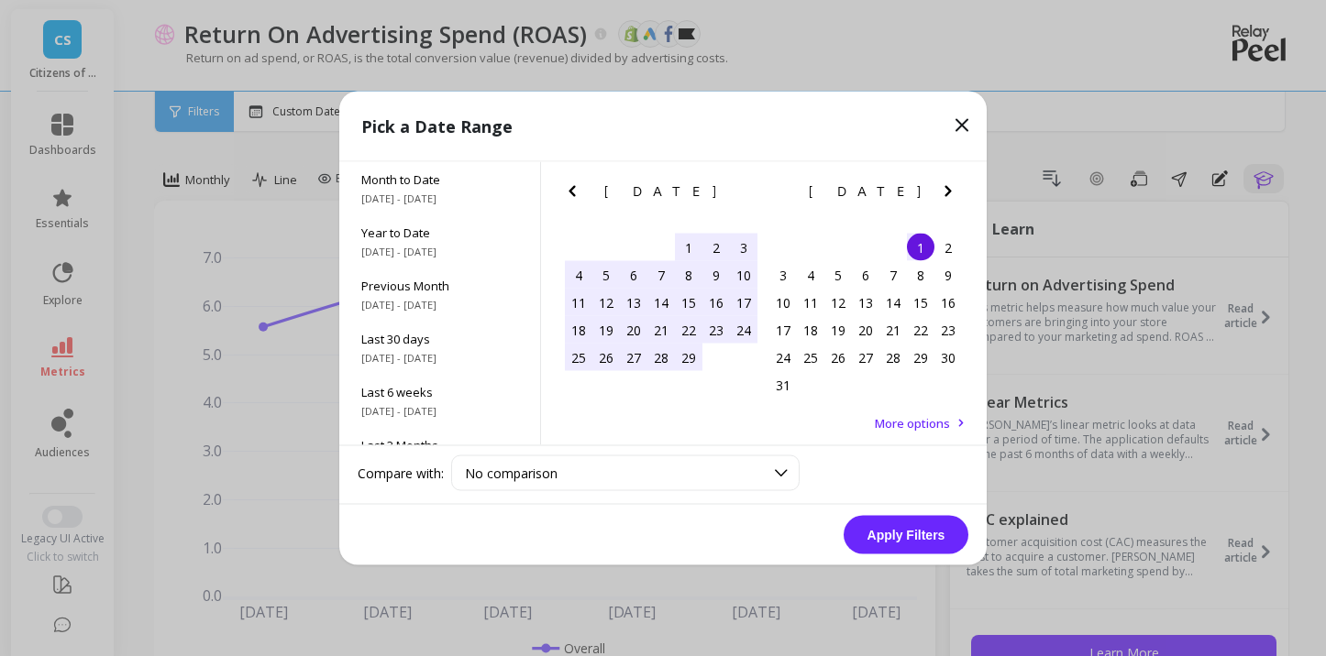
click at [951, 184] on icon "Next Month" at bounding box center [948, 192] width 22 height 22
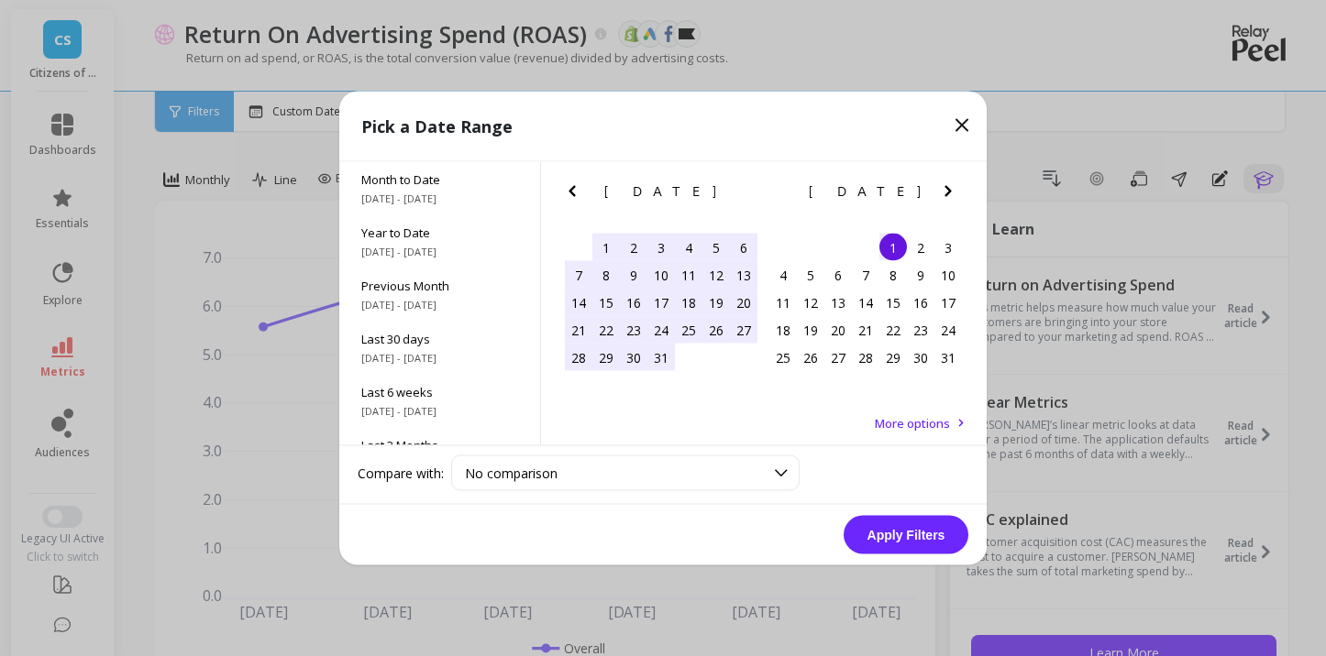
click at [951, 184] on icon "Next Month" at bounding box center [948, 192] width 22 height 22
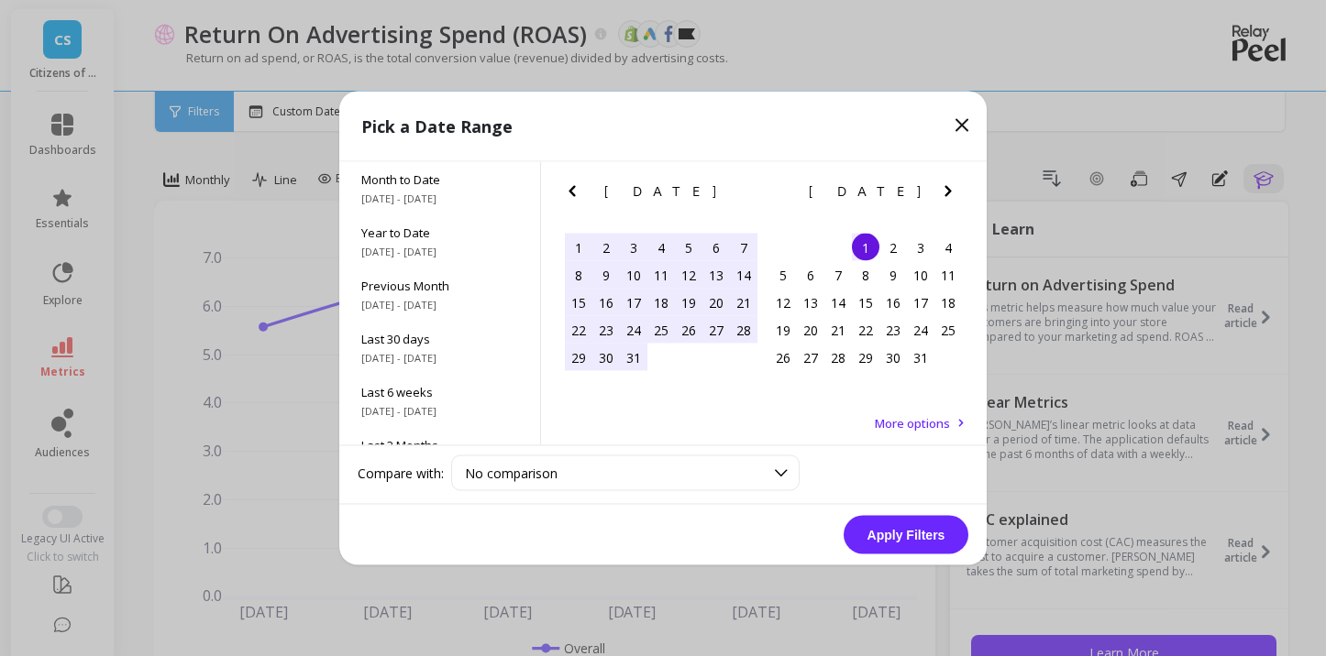
click at [951, 184] on icon "Next Month" at bounding box center [948, 192] width 22 height 22
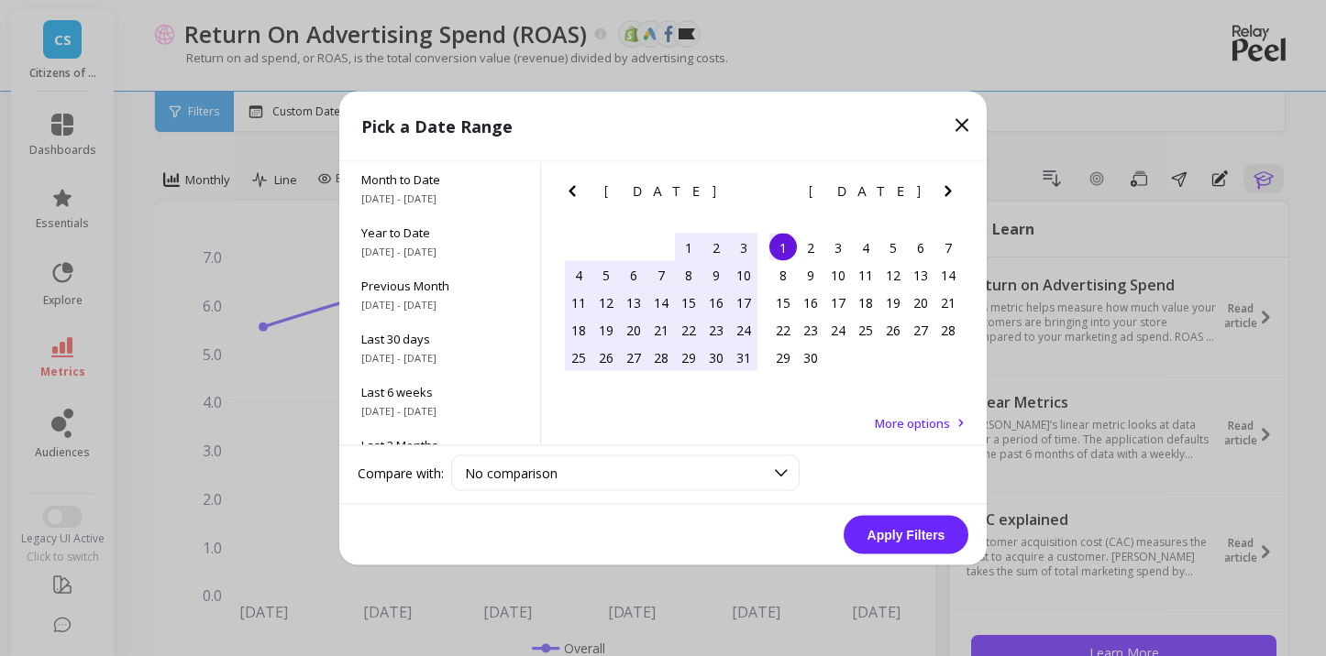
click at [951, 184] on icon "Next Month" at bounding box center [948, 192] width 22 height 22
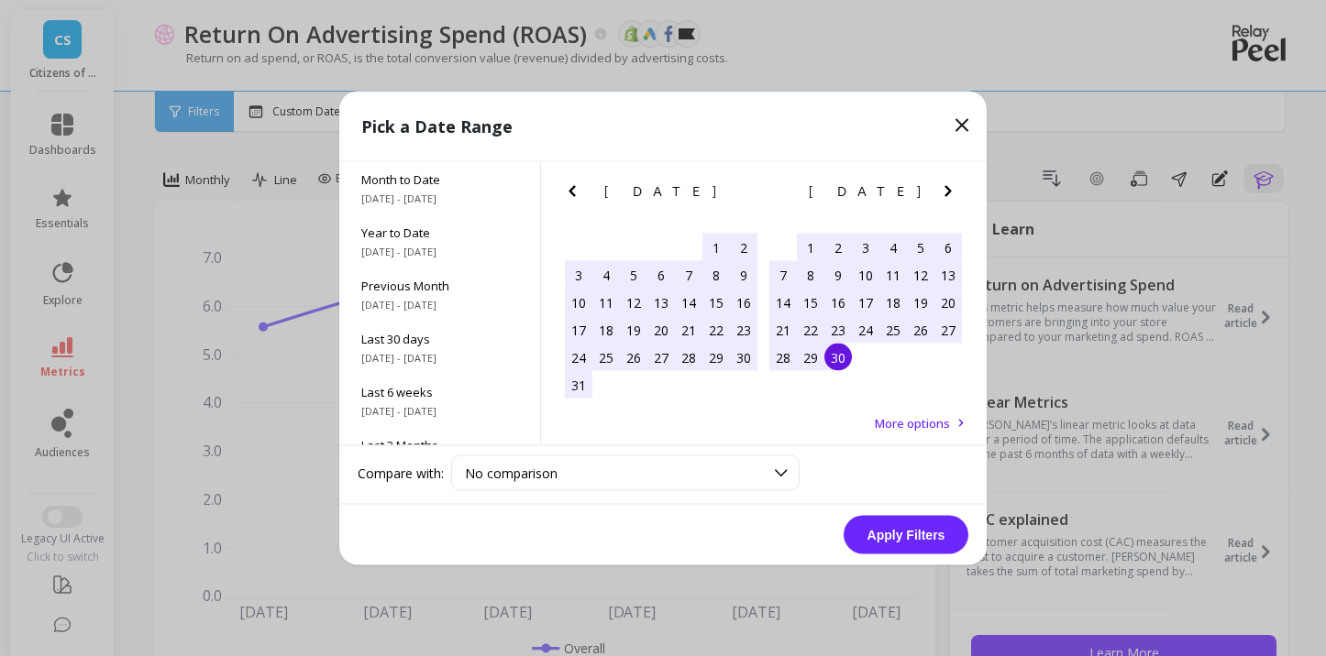
click at [844, 357] on div "30" at bounding box center [838, 358] width 28 height 28
click at [903, 535] on button "Apply Filters" at bounding box center [905, 535] width 125 height 39
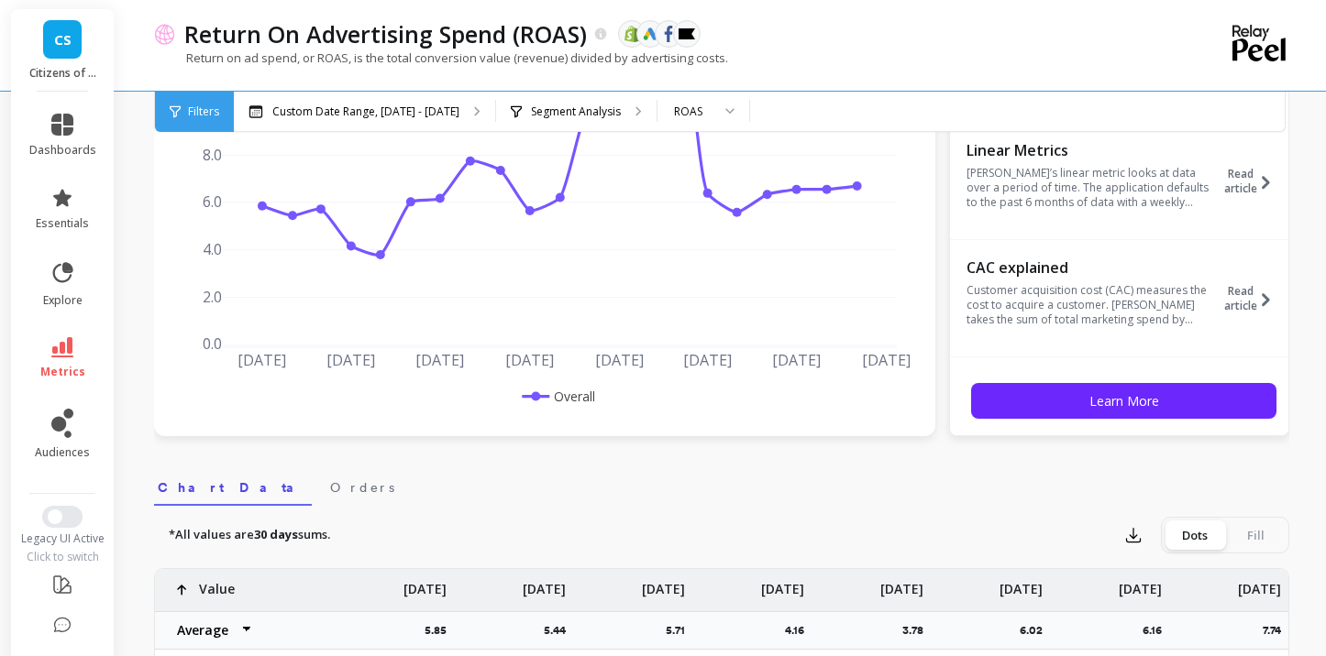
scroll to position [268, 0]
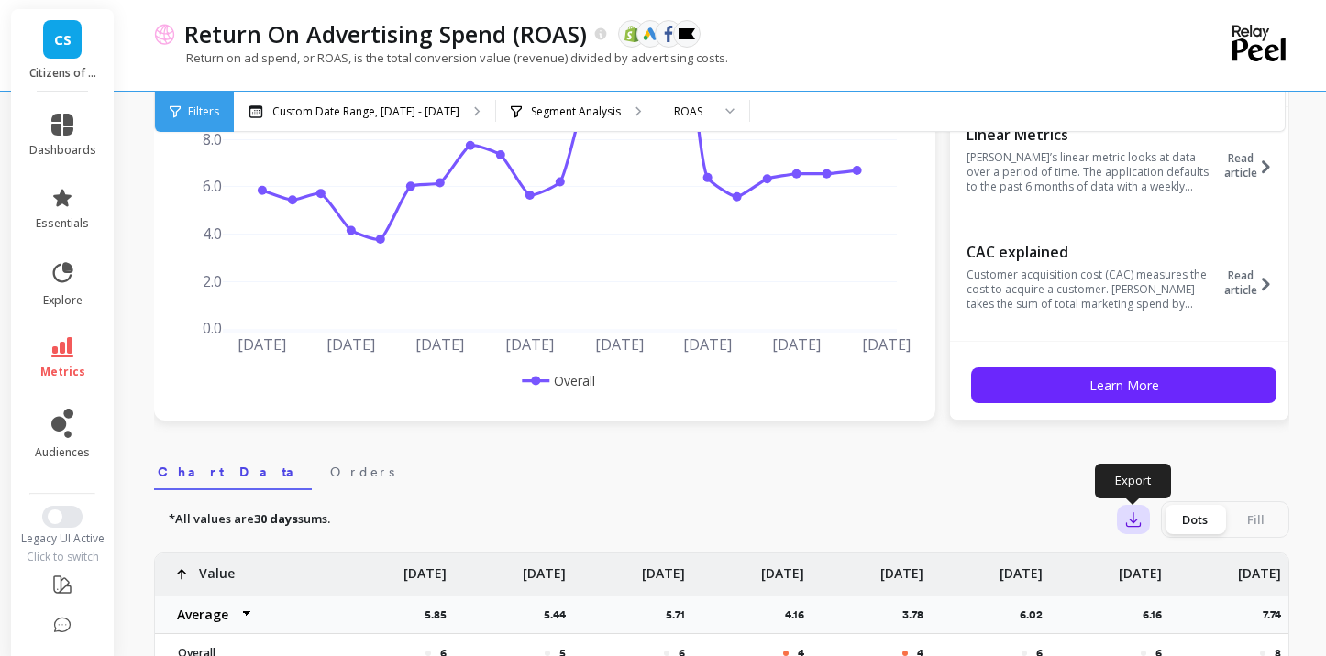
click at [1129, 522] on icon "button" at bounding box center [1133, 520] width 18 height 18
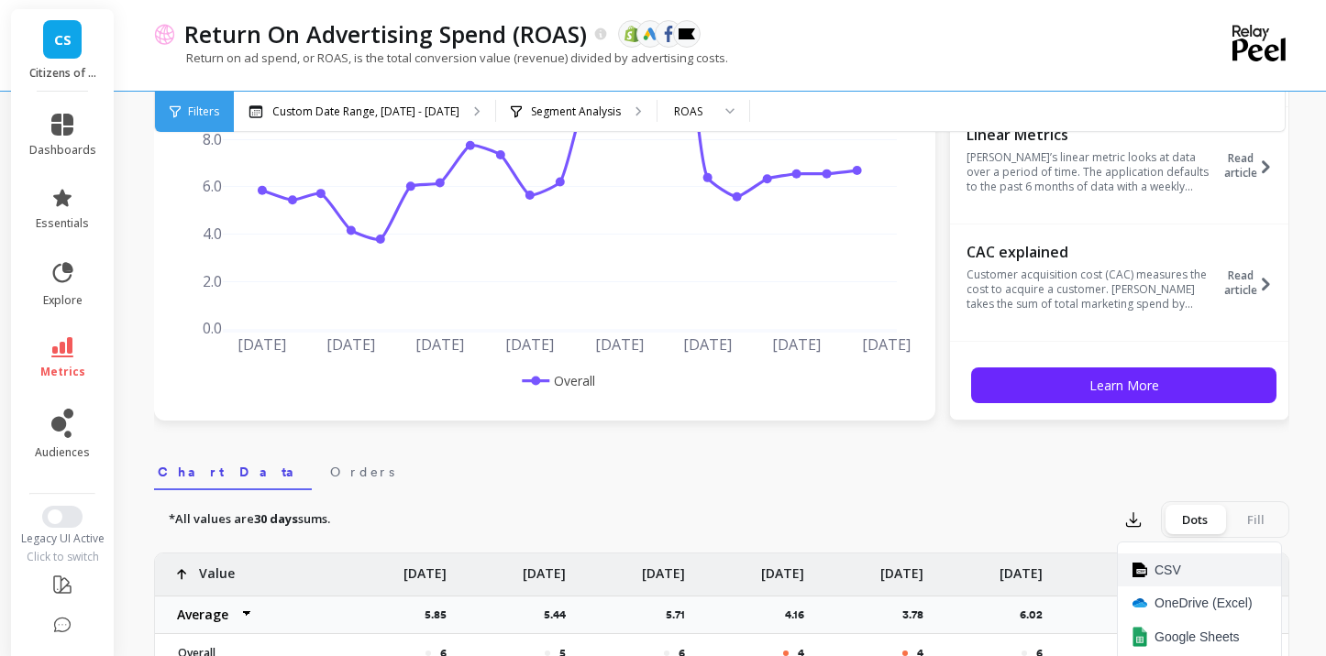
click at [1154, 567] on span "CSV" at bounding box center [1167, 570] width 27 height 18
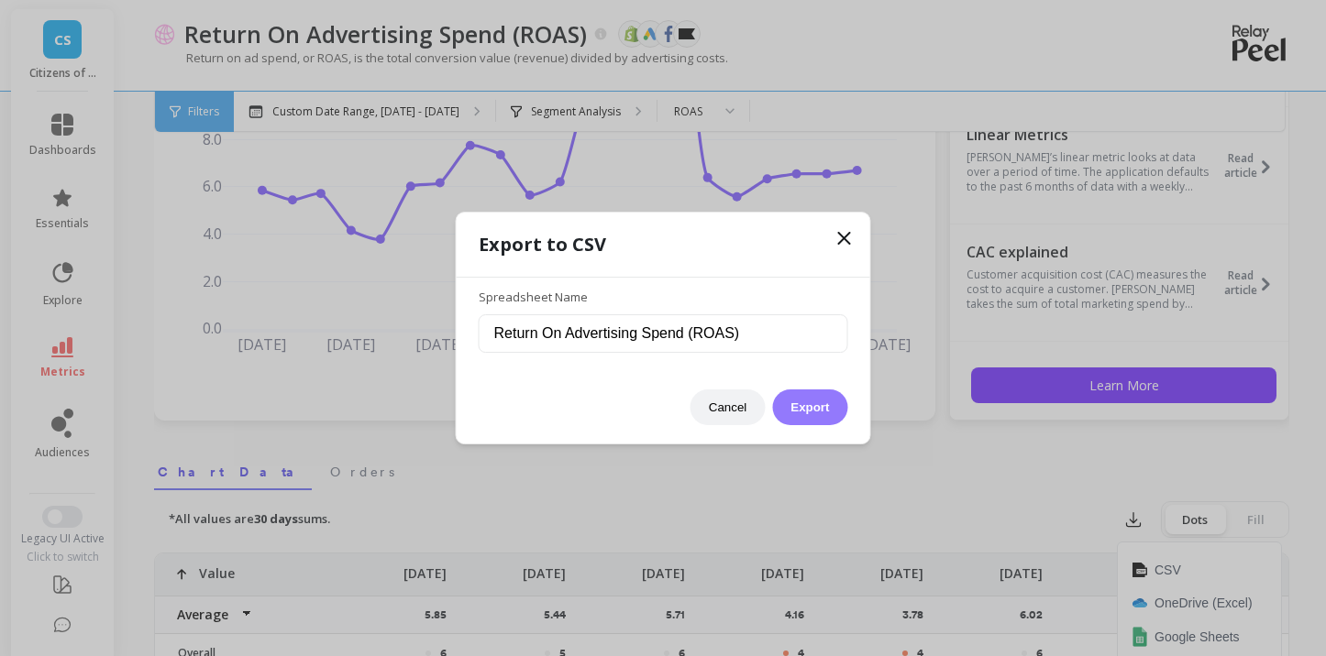
click at [798, 402] on button "Export" at bounding box center [809, 408] width 75 height 36
